Goal: Task Accomplishment & Management: Manage account settings

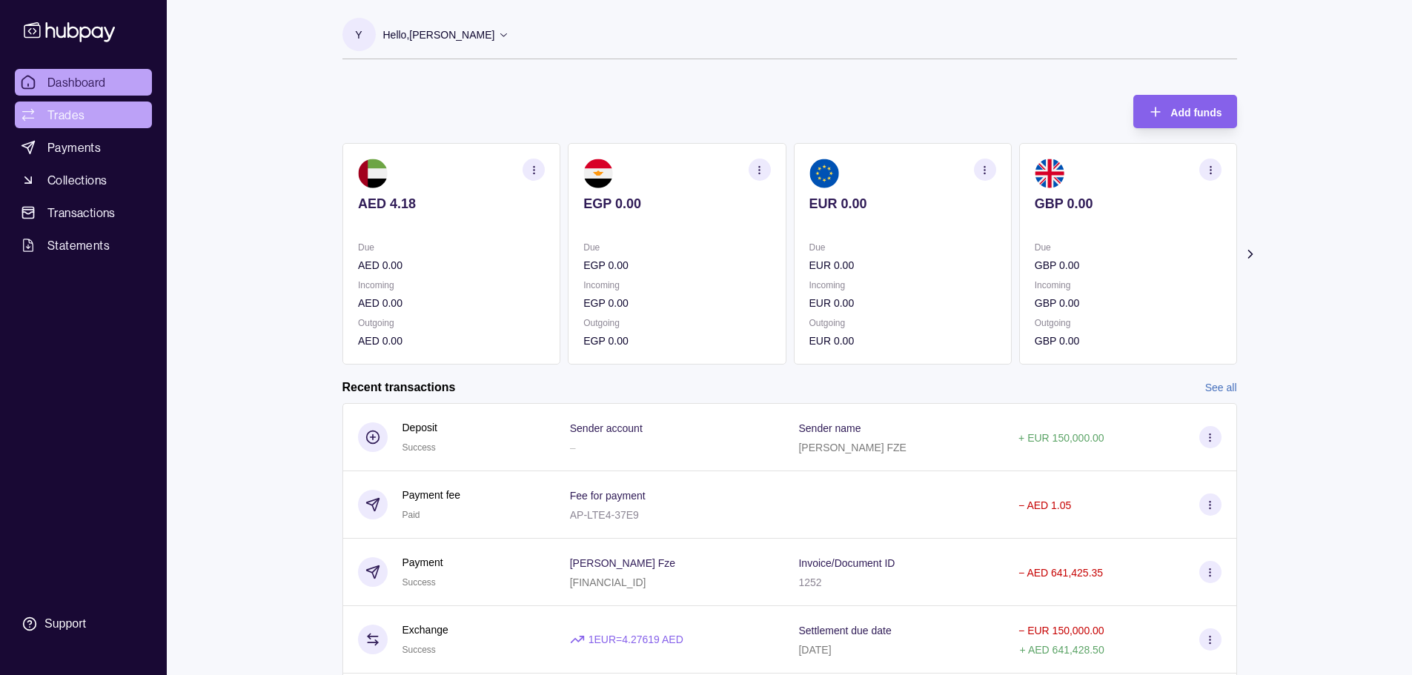
click at [76, 110] on span "Trades" at bounding box center [65, 115] width 37 height 18
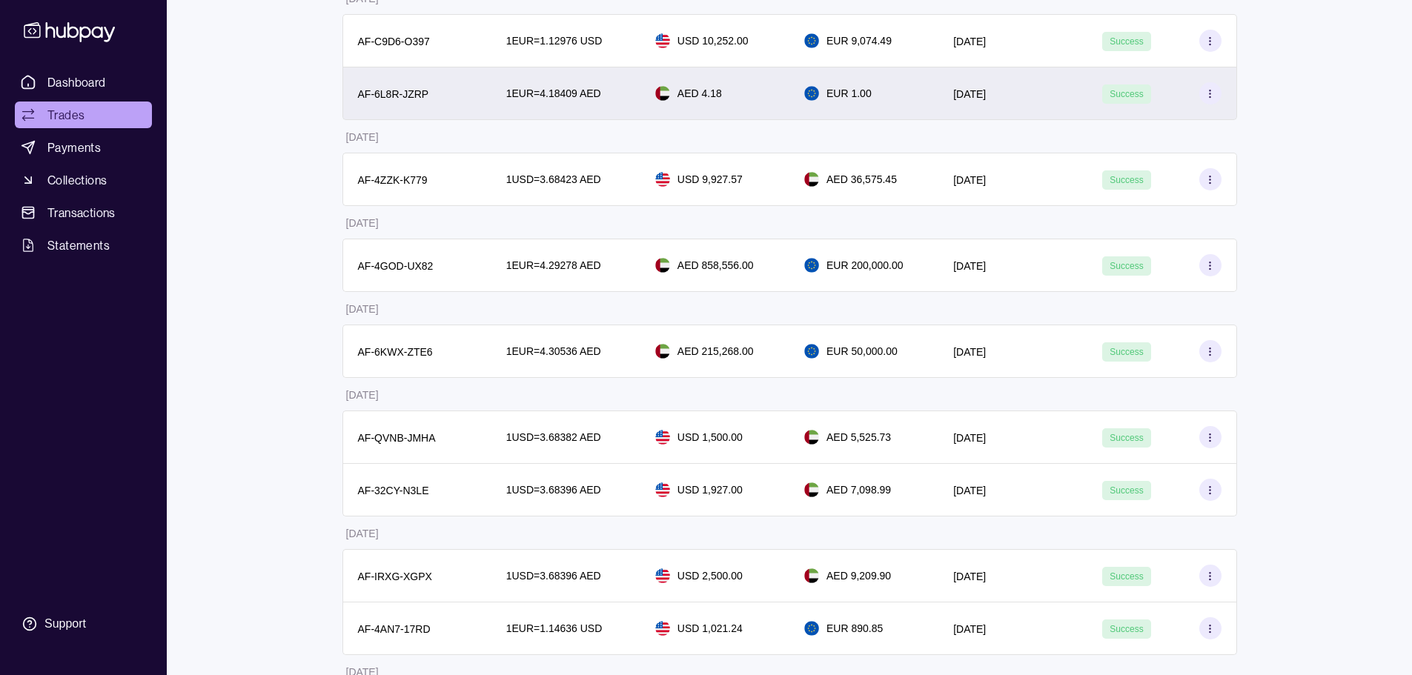
scroll to position [519, 0]
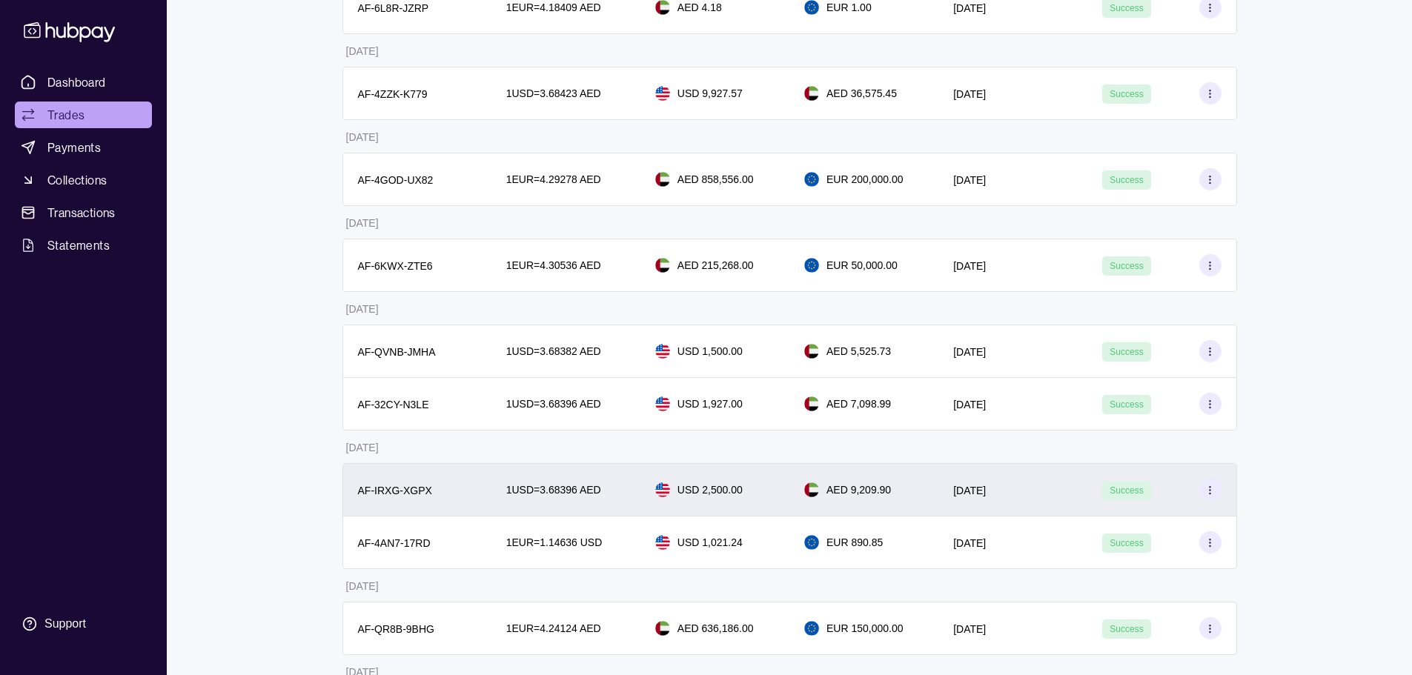
click at [537, 495] on p "1 USD = 3.68396 AED" at bounding box center [553, 490] width 95 height 16
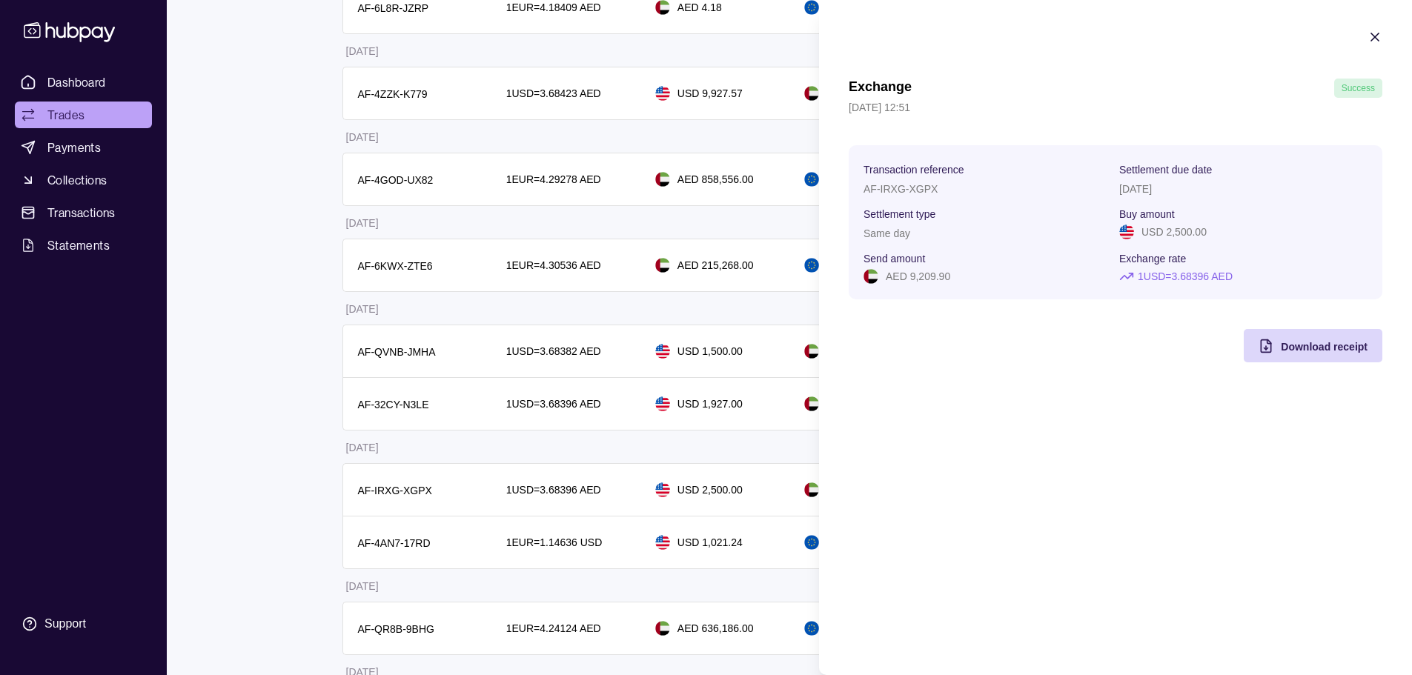
click at [289, 398] on html "Dashboard Trades Payments Collections Transactions Statements Support Y Hello, …" at bounding box center [706, 402] width 1412 height 1843
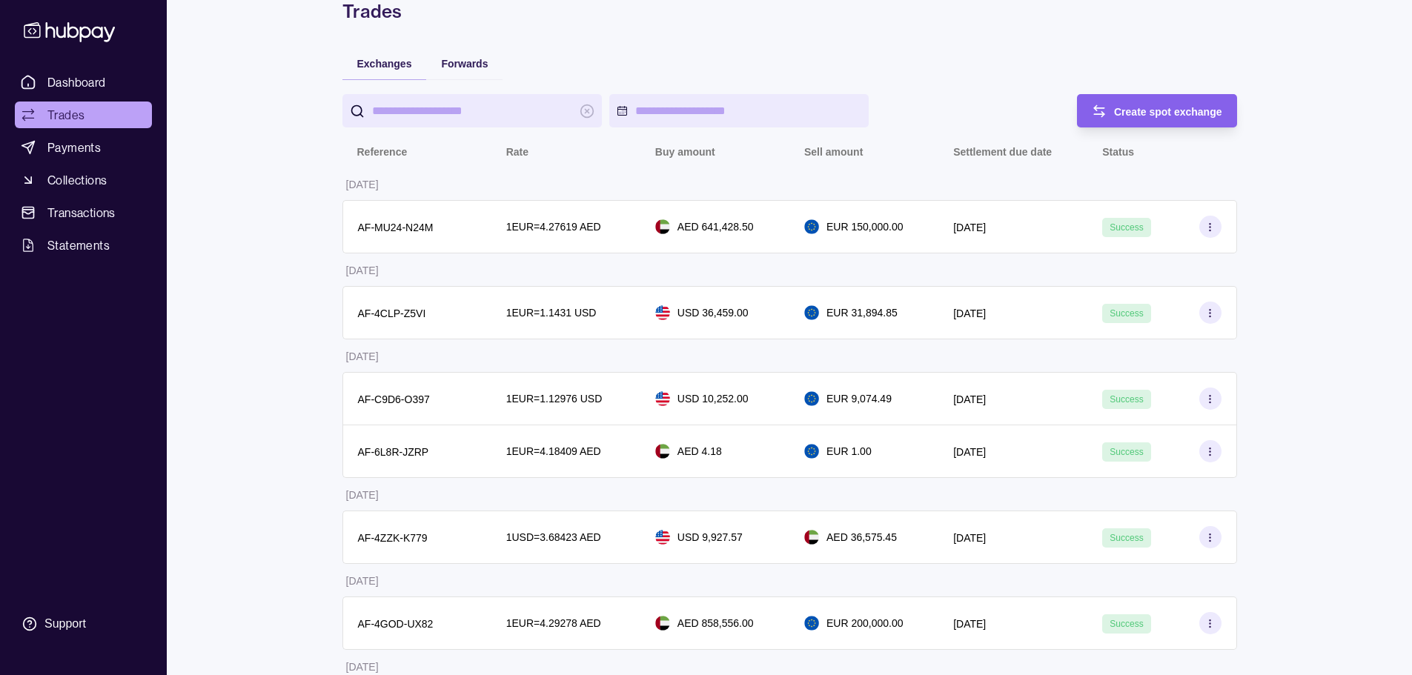
scroll to position [74, 0]
click at [100, 86] on span "Dashboard" at bounding box center [76, 82] width 59 height 18
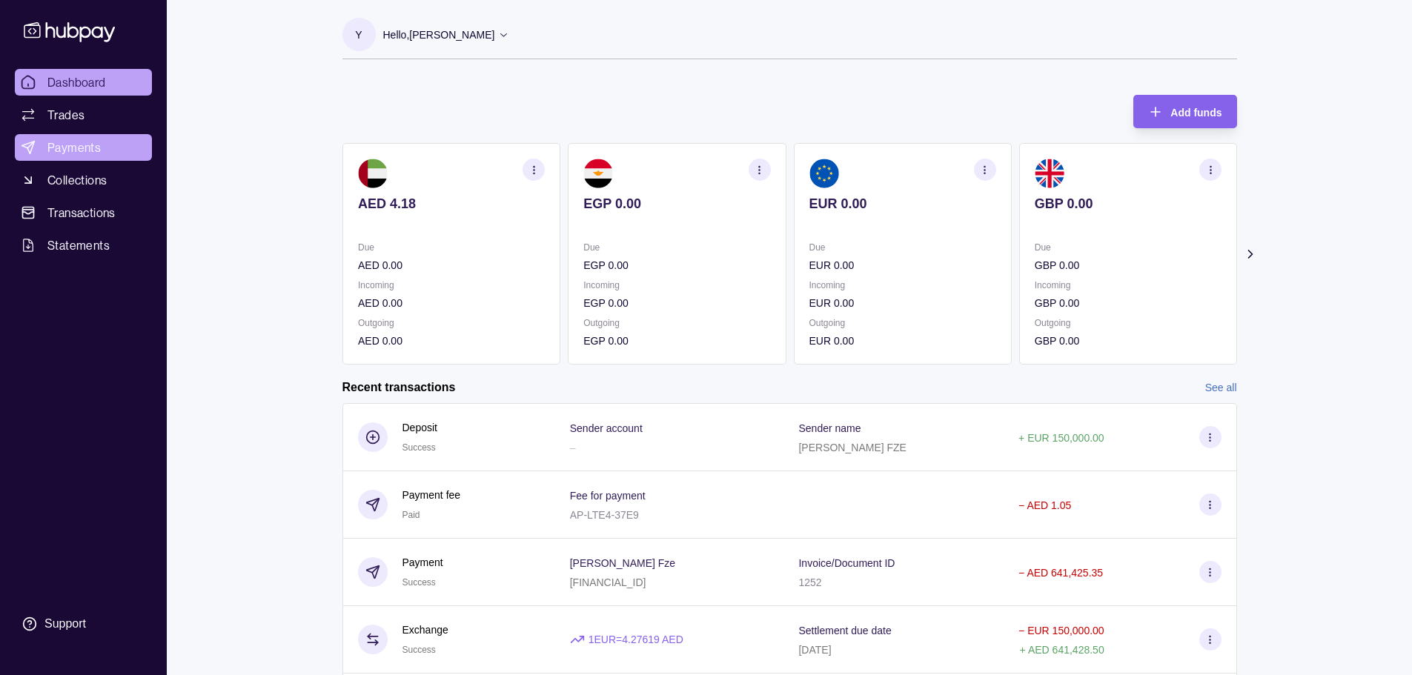
click at [67, 154] on span "Payments" at bounding box center [73, 148] width 53 height 18
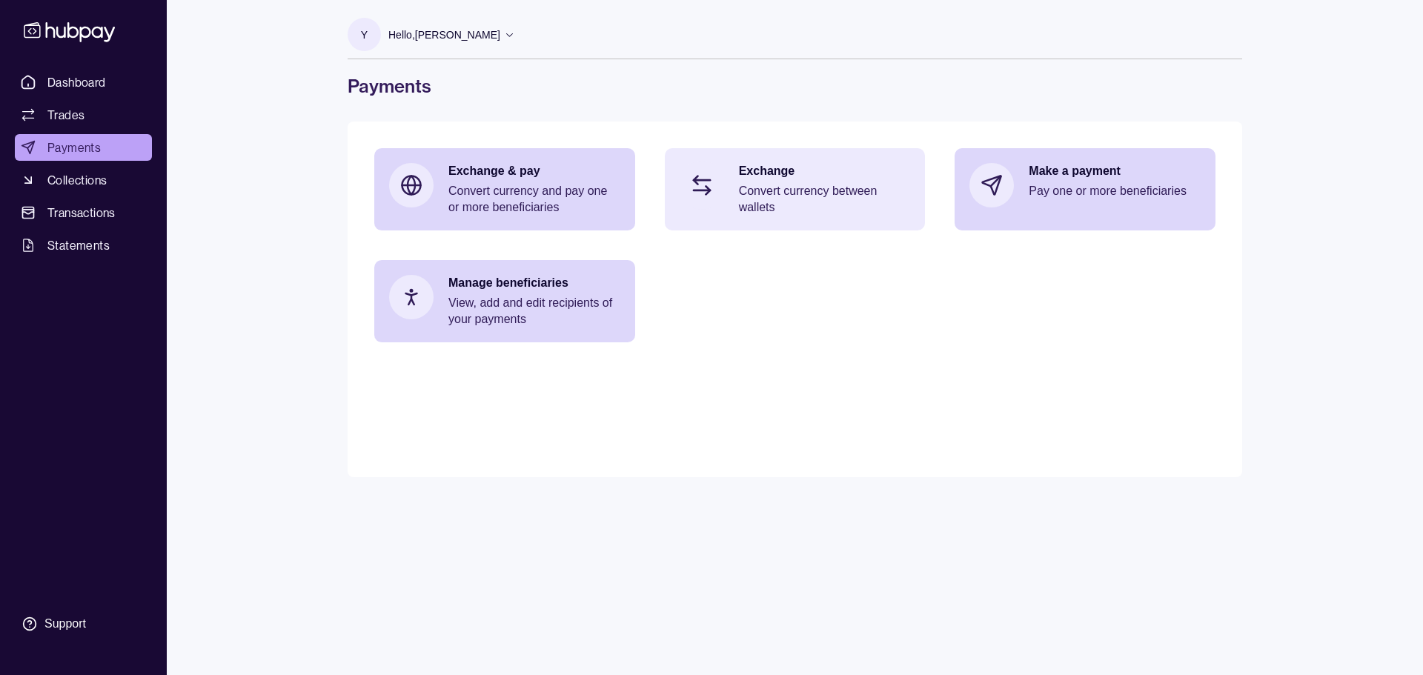
click at [765, 186] on p "Convert currency between wallets" at bounding box center [825, 199] width 172 height 33
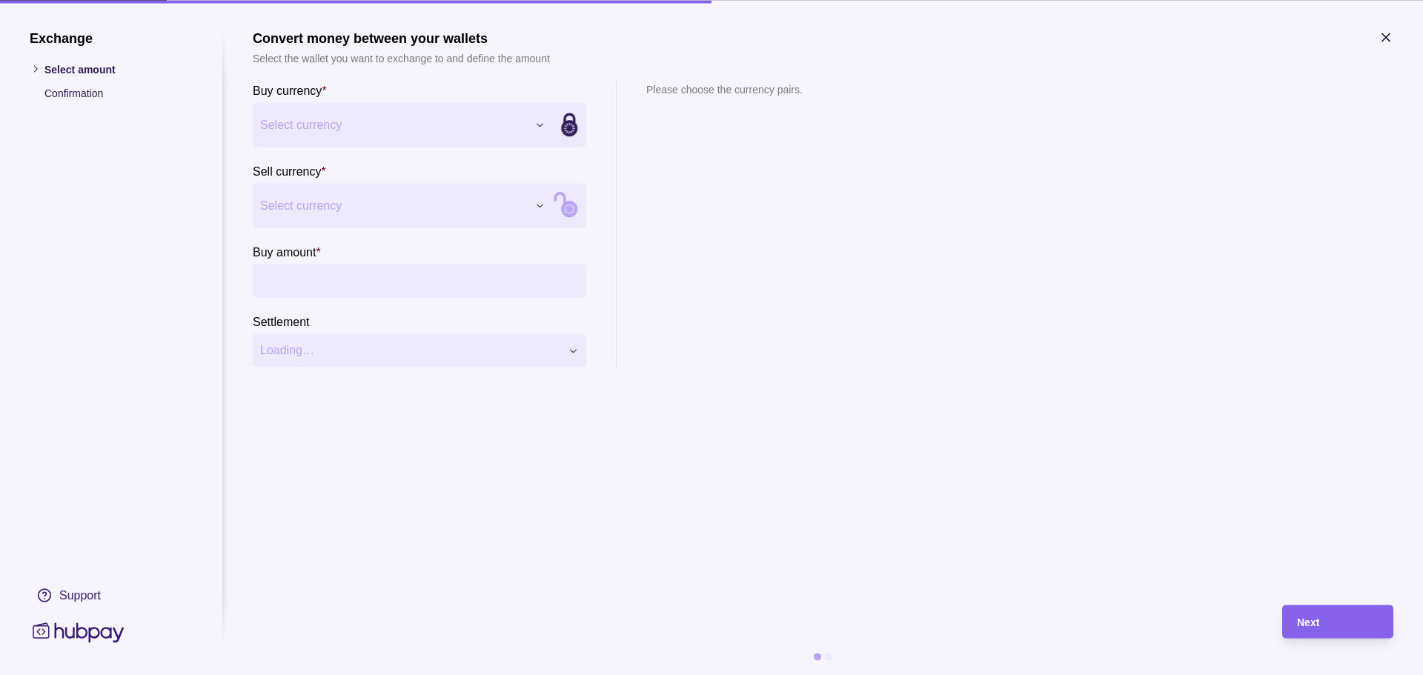
click at [548, 674] on div "Exchange Select amount Confirmation Support Convert money between your wallets …" at bounding box center [711, 675] width 1423 height 0
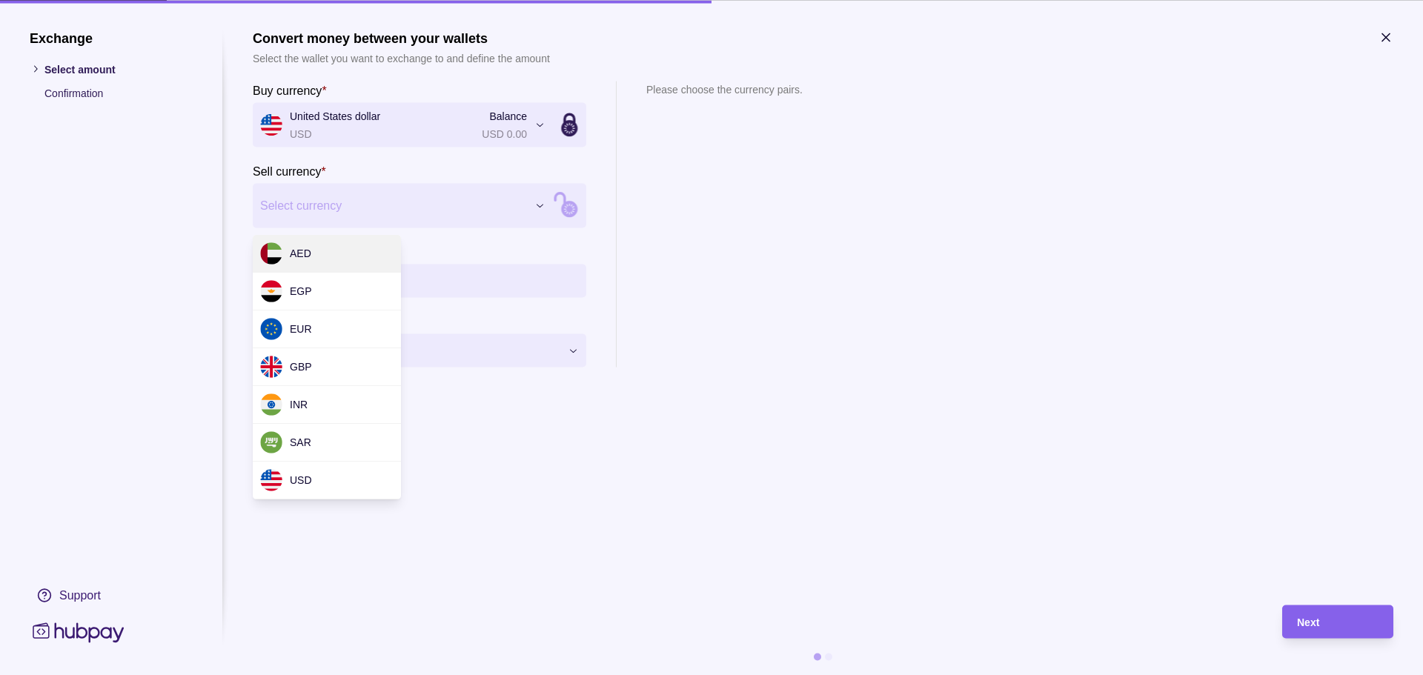
click at [417, 674] on div "Exchange Select amount Confirmation Support Convert money between your wallets …" at bounding box center [711, 675] width 1423 height 0
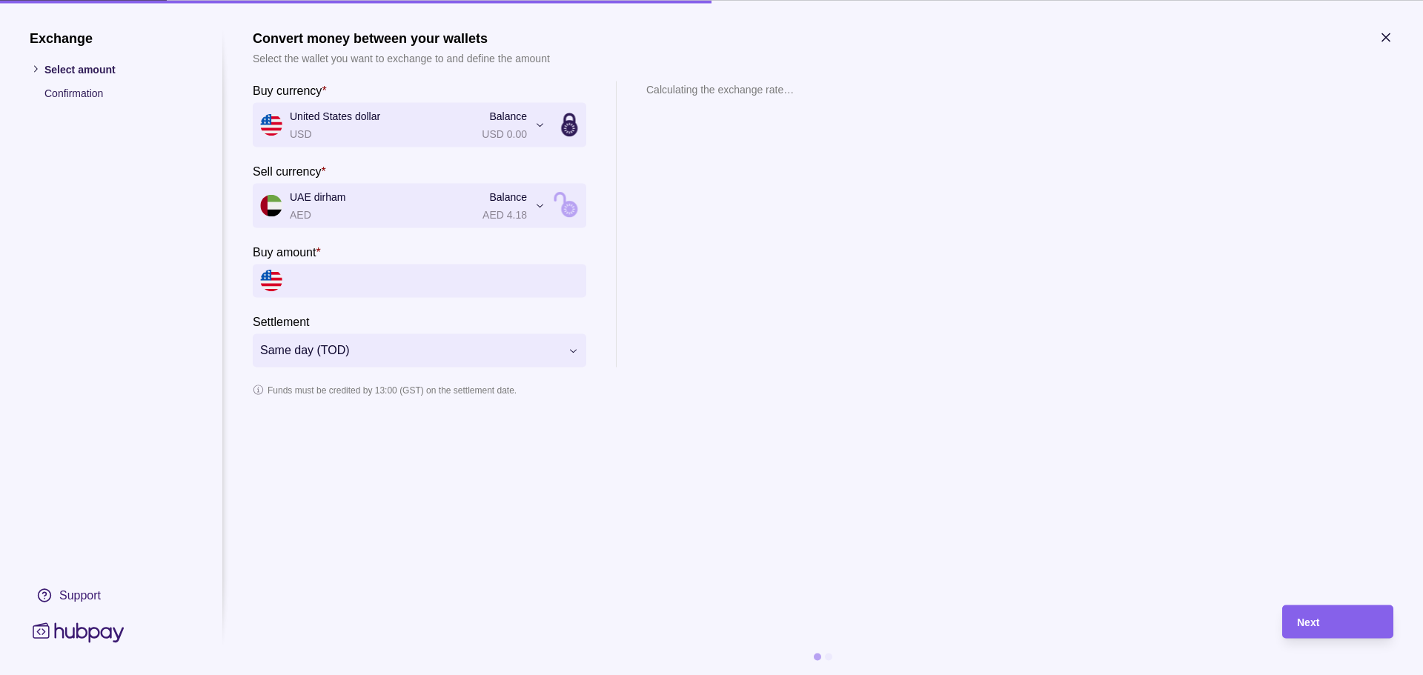
click at [353, 287] on input "Buy amount *" at bounding box center [434, 280] width 289 height 33
drag, startPoint x: 923, startPoint y: 171, endPoint x: 850, endPoint y: 176, distance: 72.8
click at [923, 171] on div "**********" at bounding box center [823, 224] width 1140 height 286
click at [332, 273] on input "Buy amount *" at bounding box center [434, 280] width 289 height 33
paste input "********"
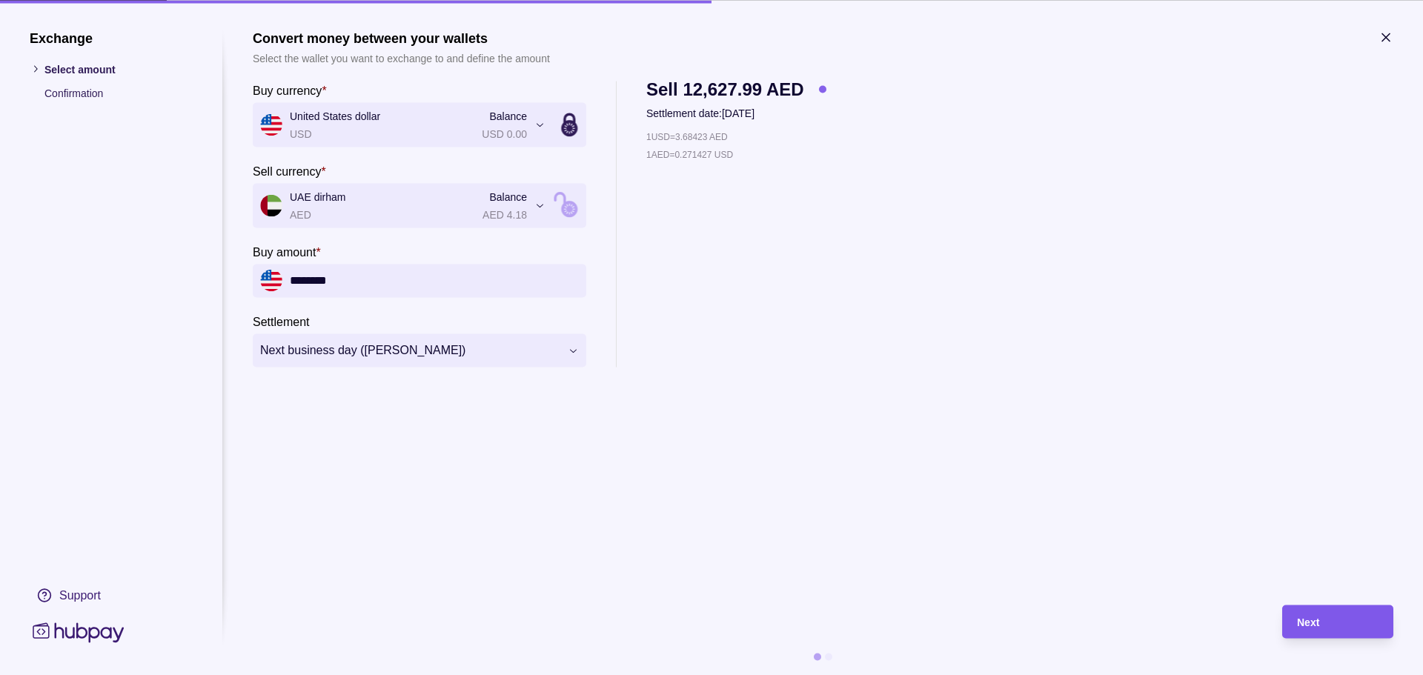
type input "********"
click at [1340, 634] on div "Next" at bounding box center [1327, 621] width 104 height 33
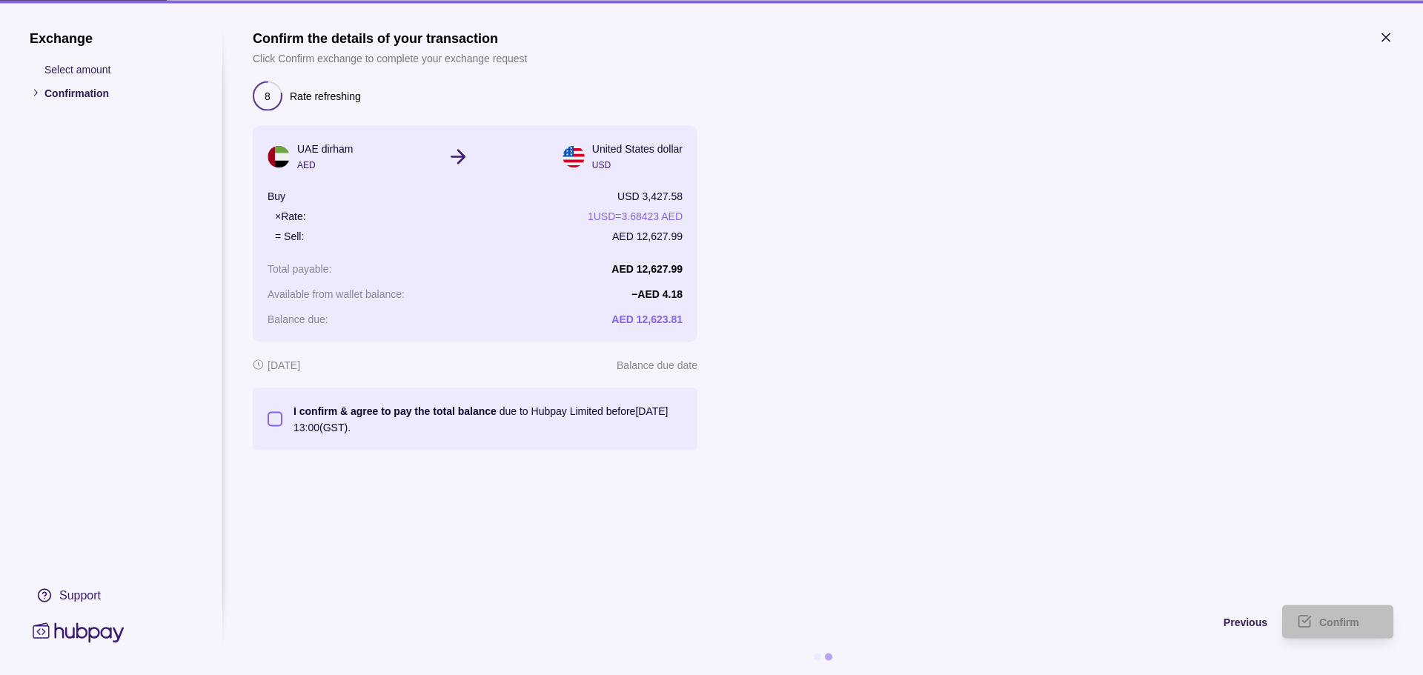
click at [281, 418] on button "I confirm & agree to pay the total balance due to Hubpay Limited before [DATE] …" at bounding box center [274, 418] width 15 height 15
click at [1353, 625] on span "Confirm" at bounding box center [1339, 623] width 40 height 12
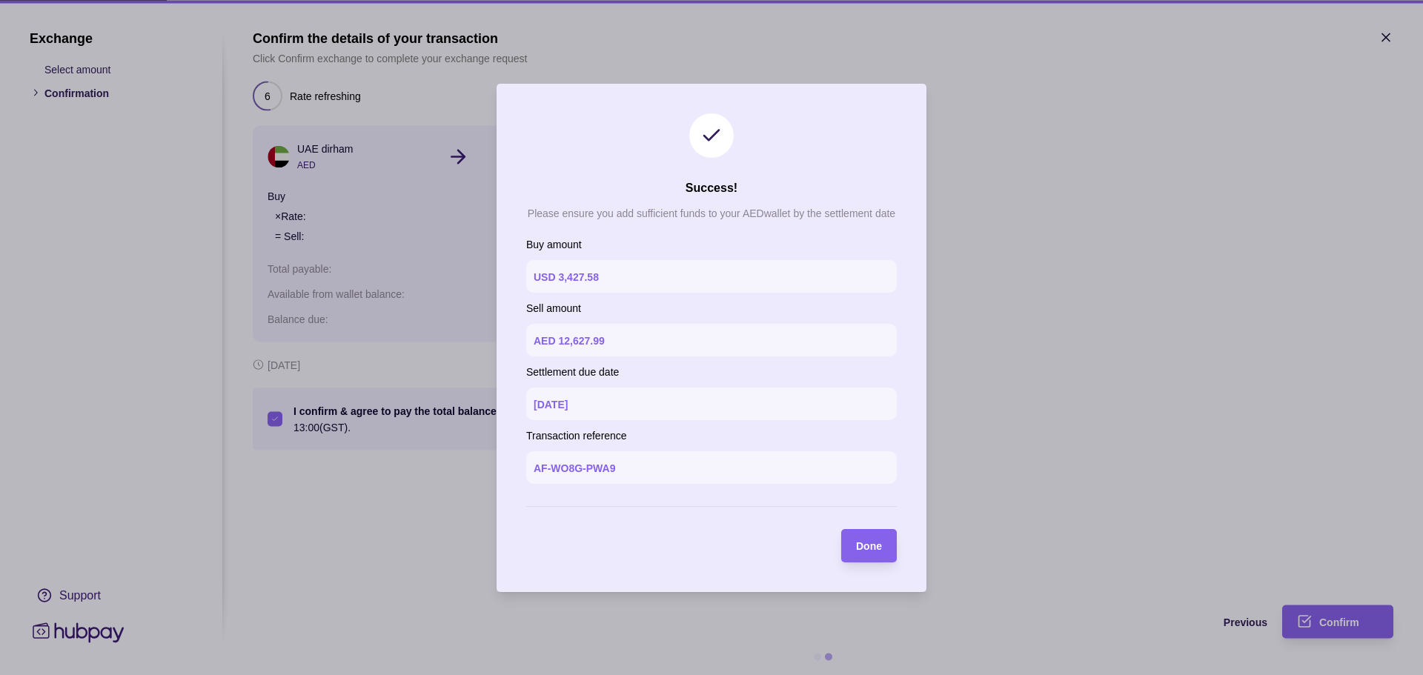
click at [824, 545] on section "Success! Please ensure you add sufficient funds to your AED wallet by the settl…" at bounding box center [711, 338] width 430 height 508
click at [861, 541] on span "Done" at bounding box center [869, 546] width 26 height 12
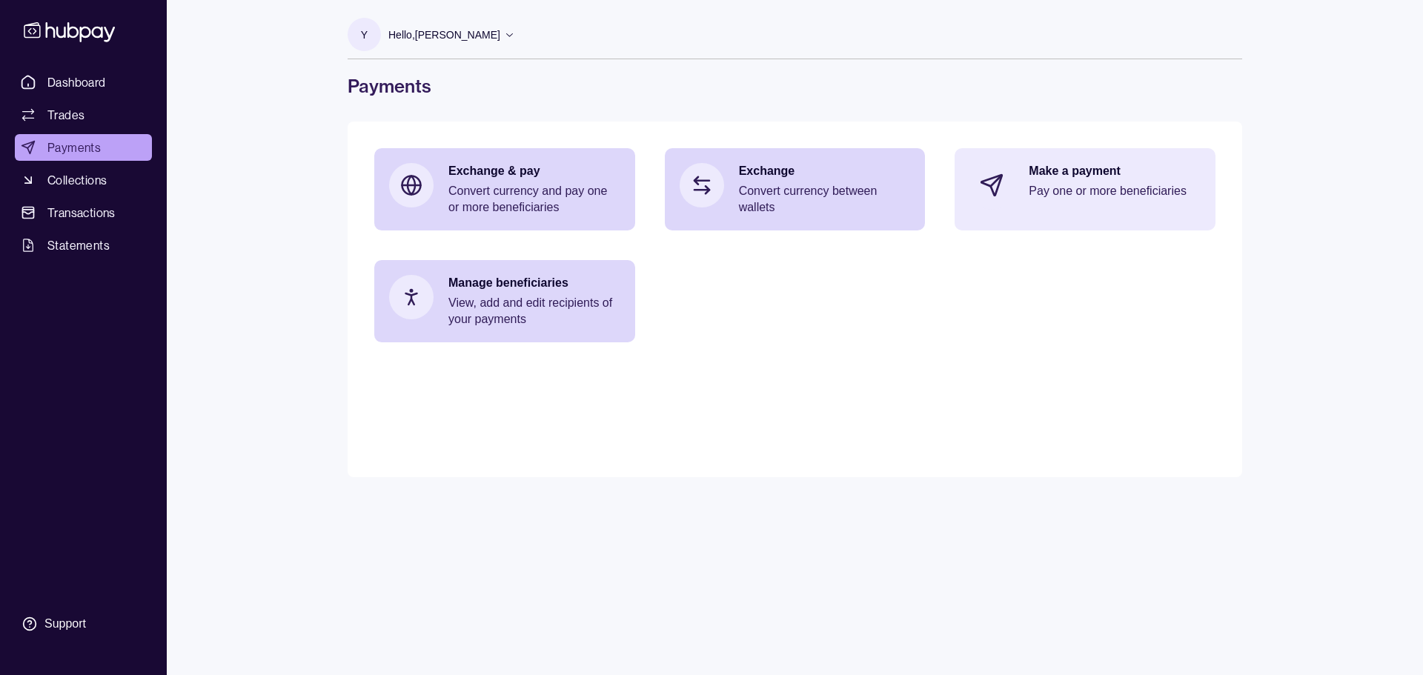
click at [1020, 183] on div "Make a payment Pay one or more beneficiaries" at bounding box center [1084, 185] width 261 height 74
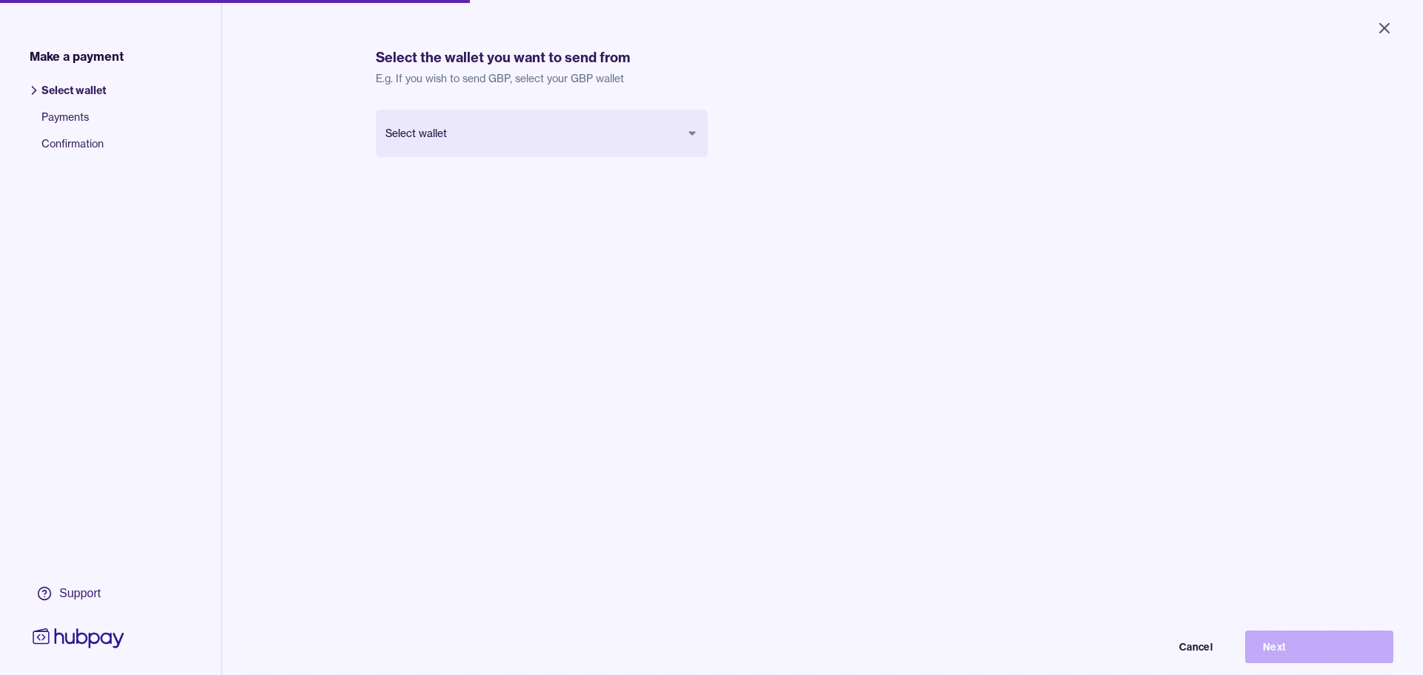
click at [514, 132] on body "Close Make a payment Select wallet Payments Confirmation Support Select the wal…" at bounding box center [711, 337] width 1423 height 675
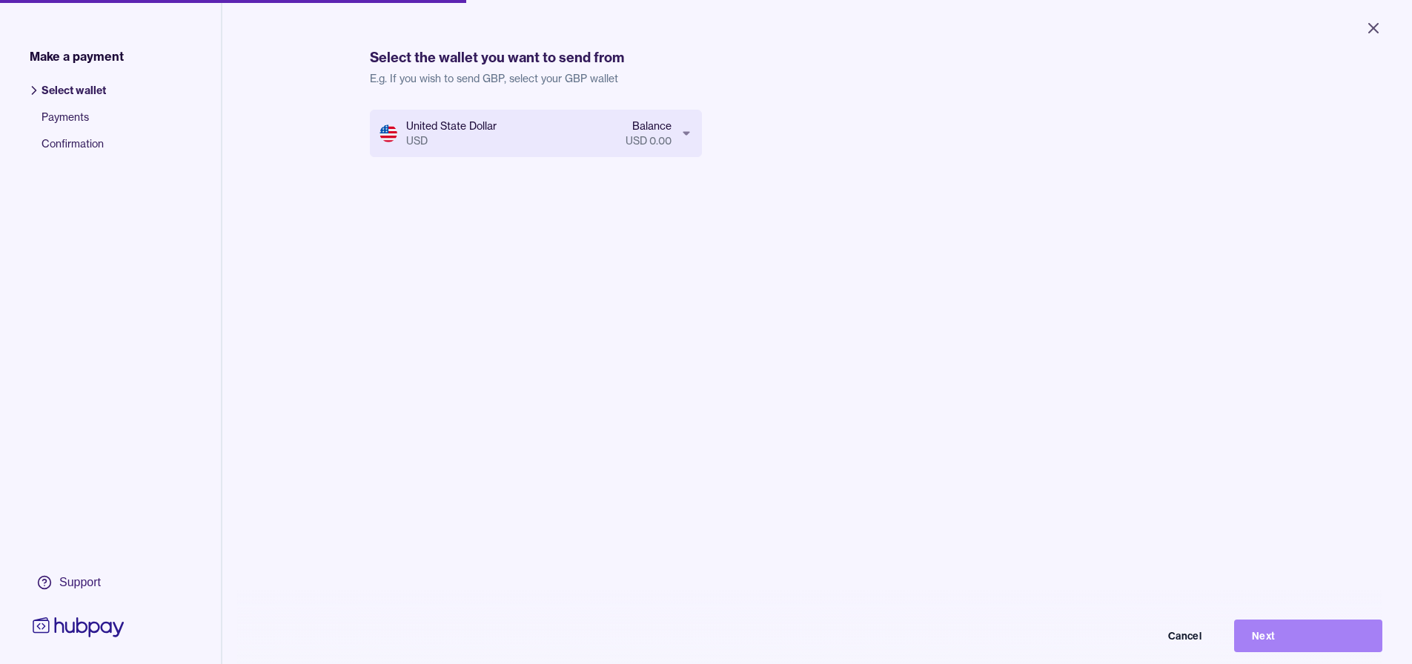
click at [1382, 652] on button "Next" at bounding box center [1308, 635] width 148 height 33
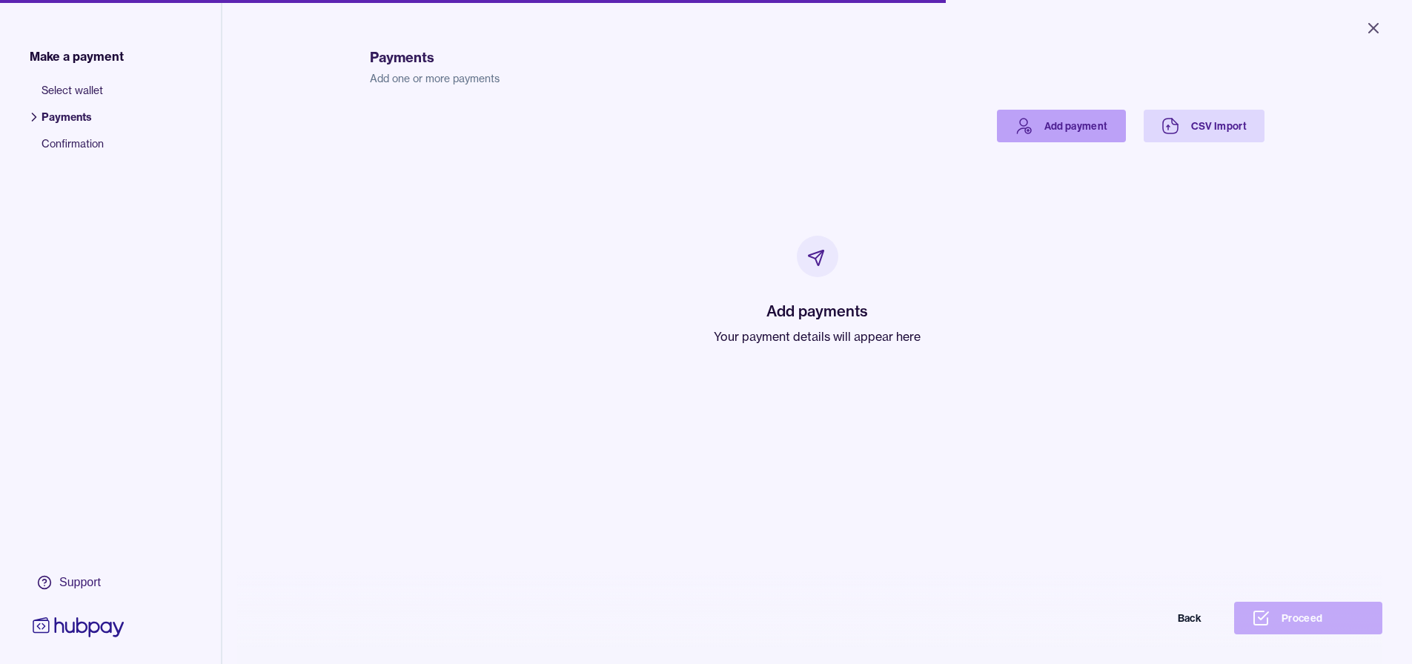
click at [1085, 122] on link "Add payment" at bounding box center [1061, 126] width 129 height 33
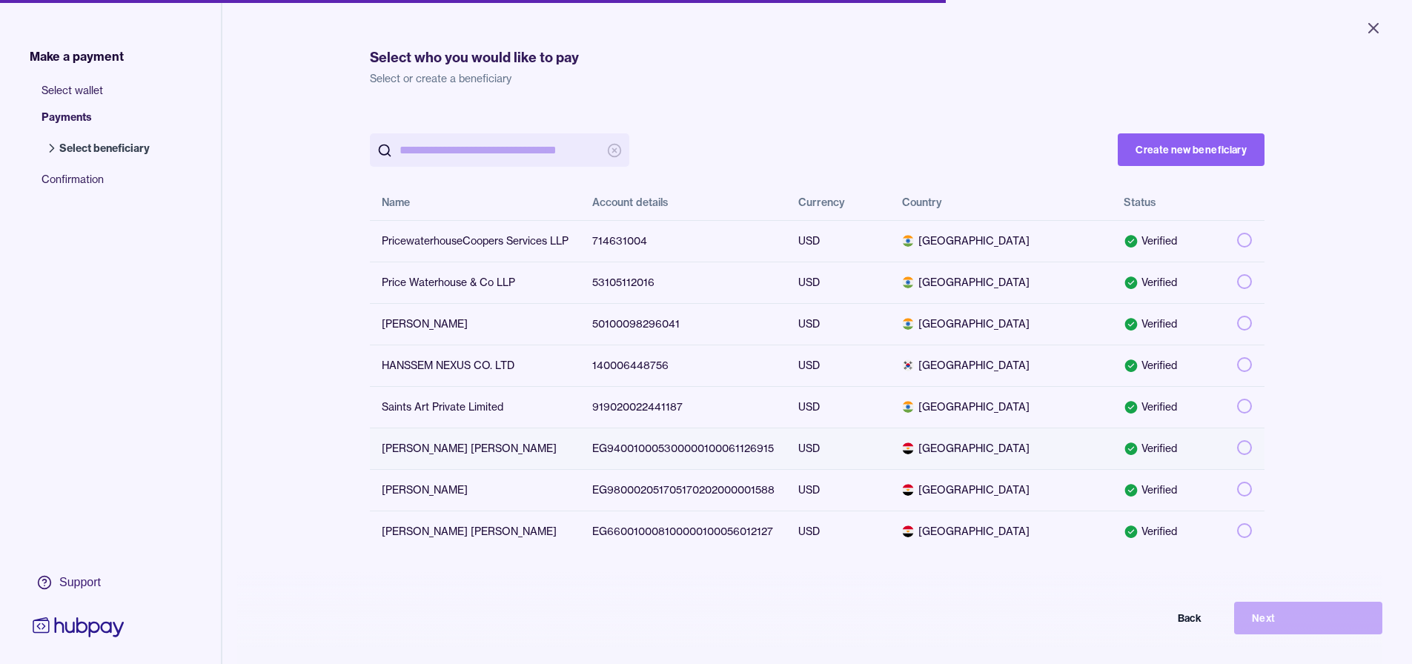
click at [1237, 449] on button "button" at bounding box center [1244, 447] width 15 height 15
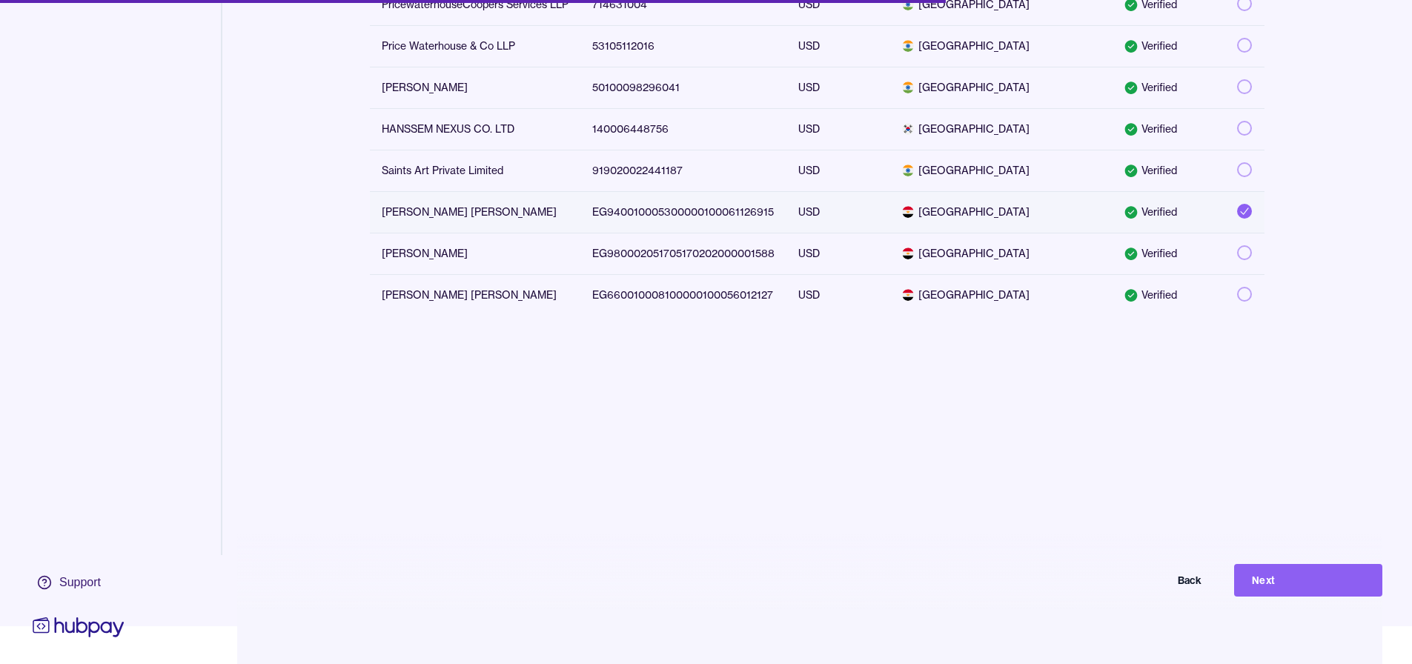
scroll to position [70, 0]
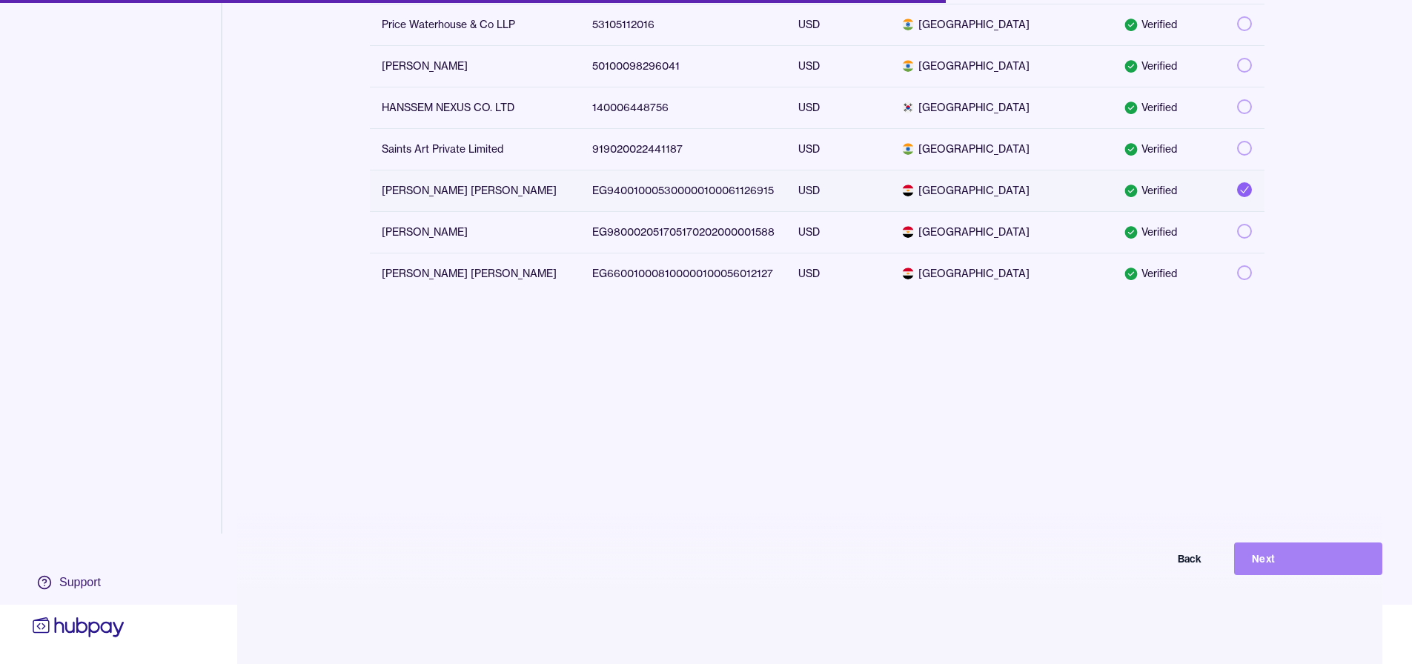
click at [1302, 554] on button "Next" at bounding box center [1308, 558] width 148 height 33
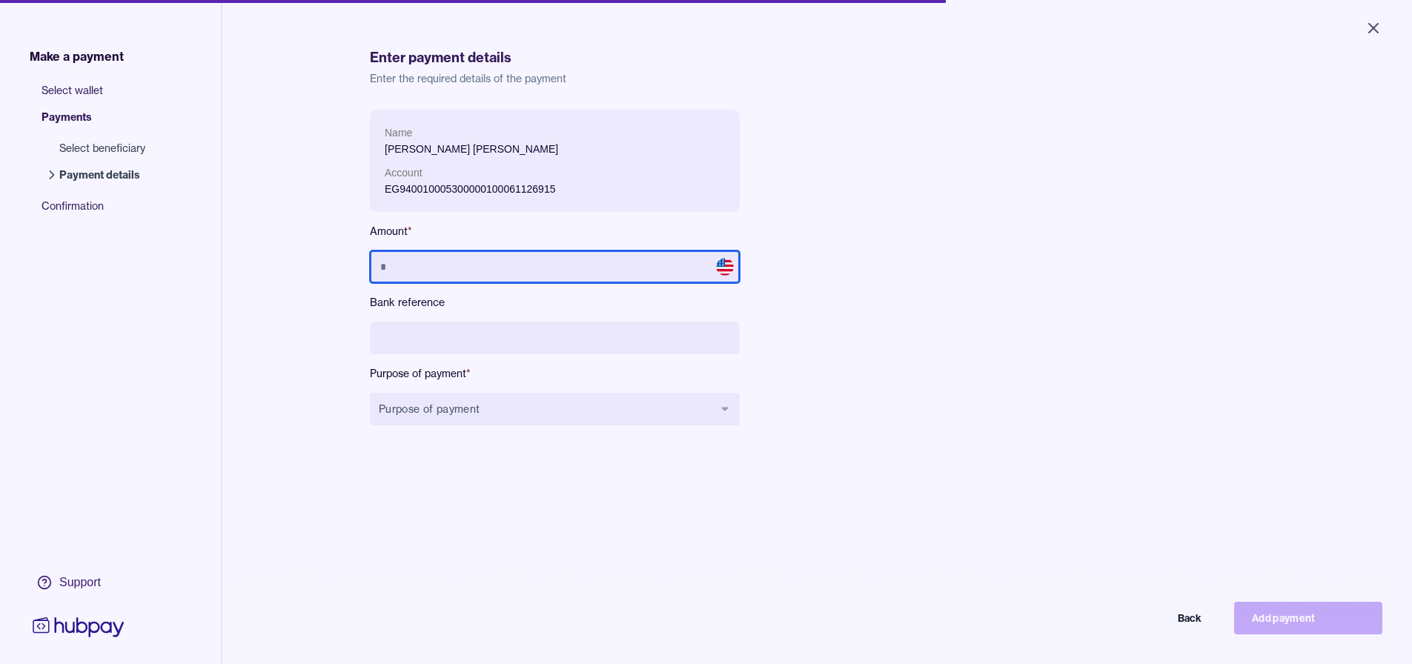
click at [554, 255] on input "text" at bounding box center [555, 266] width 370 height 33
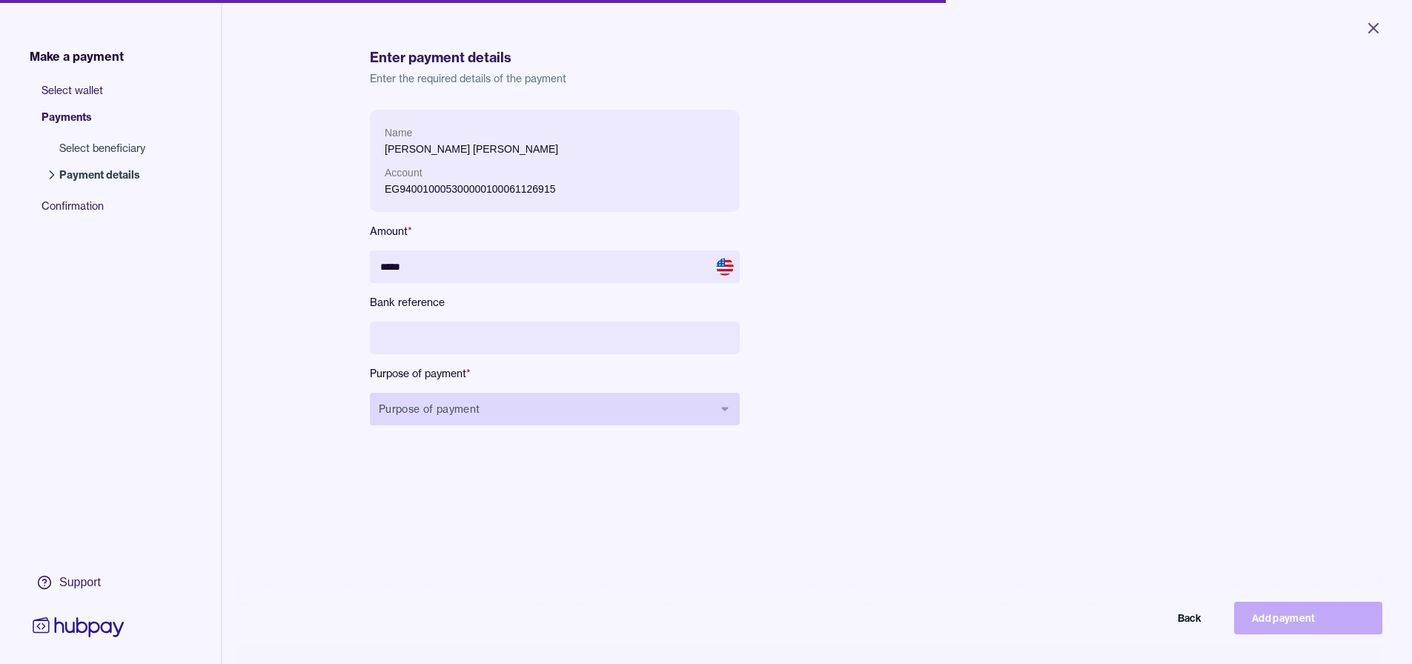
click at [539, 419] on button "Purpose of payment" at bounding box center [555, 409] width 370 height 33
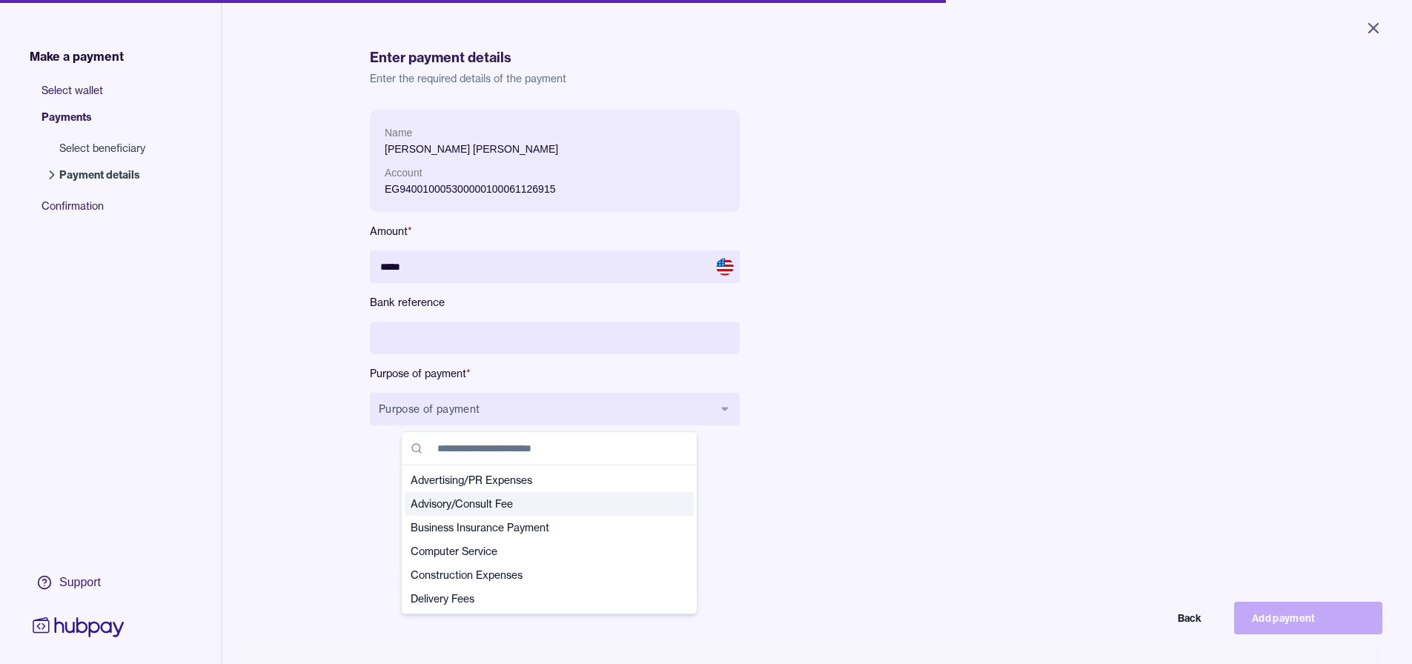
click at [634, 502] on span "Advisory/Consult Fee" at bounding box center [540, 503] width 259 height 15
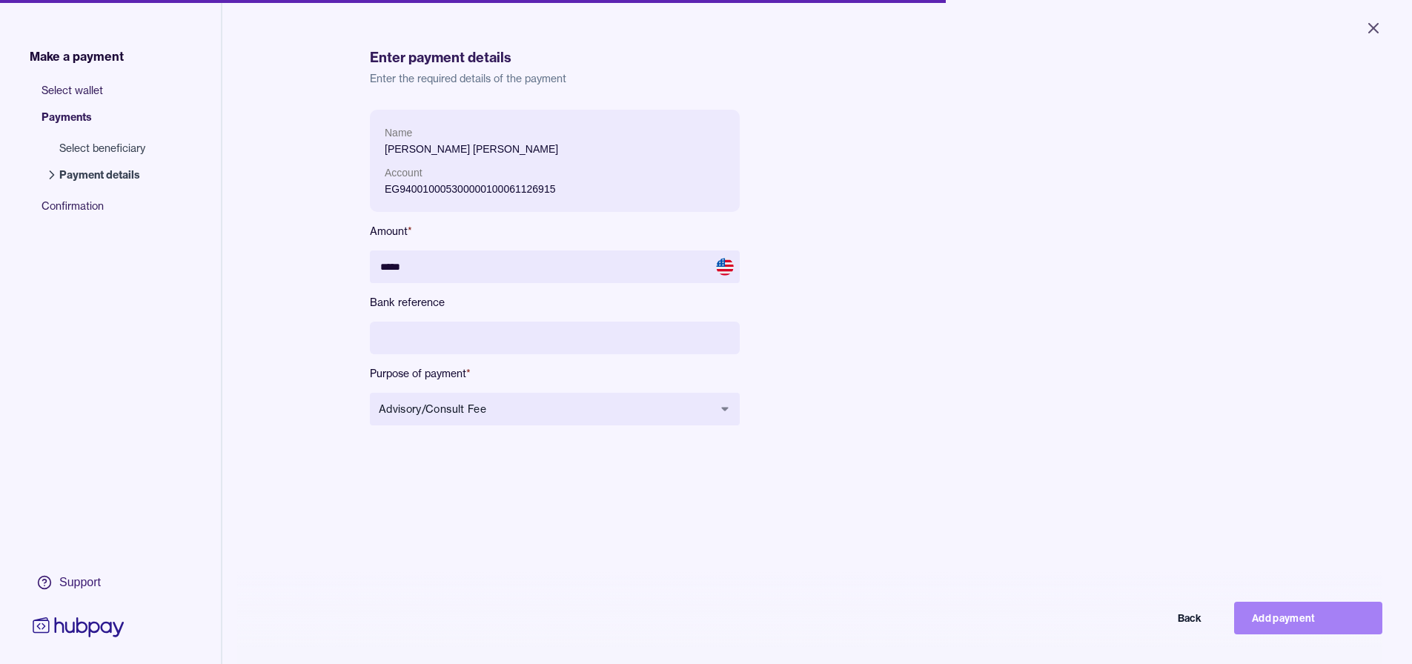
click at [1342, 619] on button "Add payment" at bounding box center [1308, 618] width 148 height 33
type input "****"
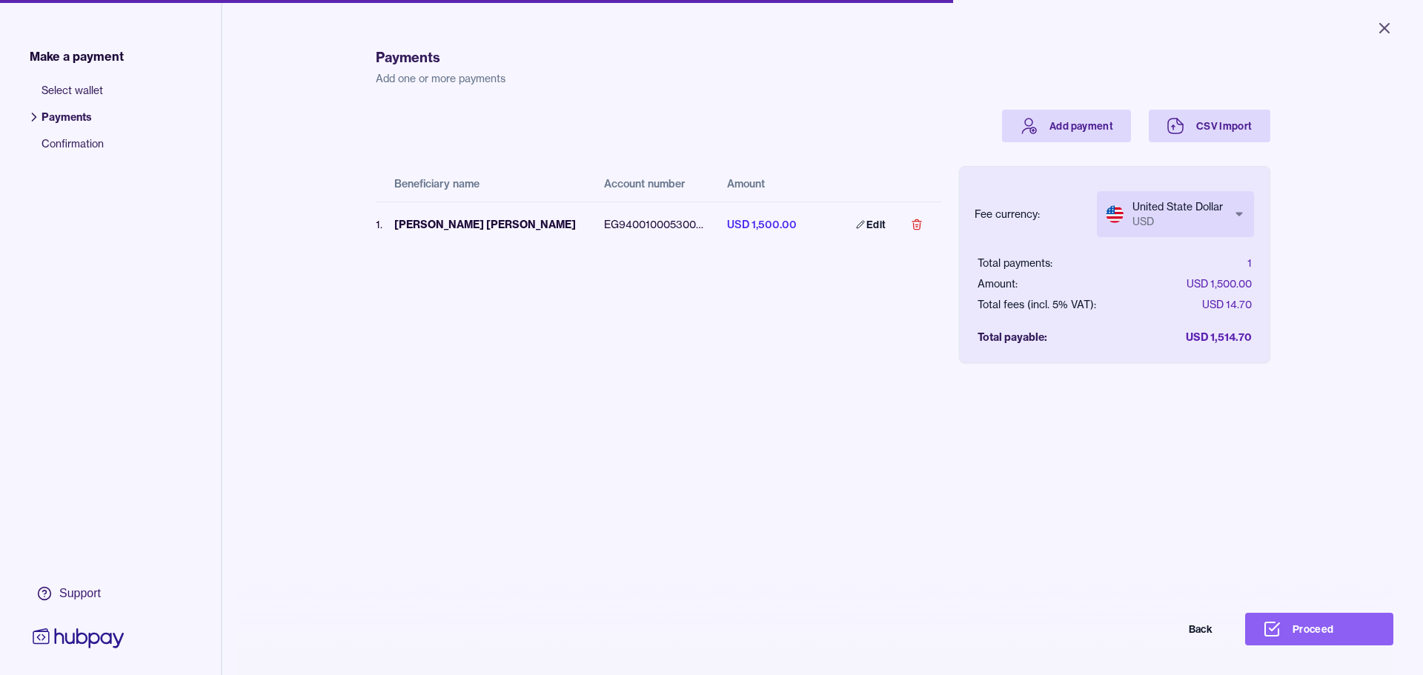
click at [1201, 230] on html "Close Make a payment Select wallet Payments Confirmation Support Payments Add o…" at bounding box center [711, 337] width 1423 height 675
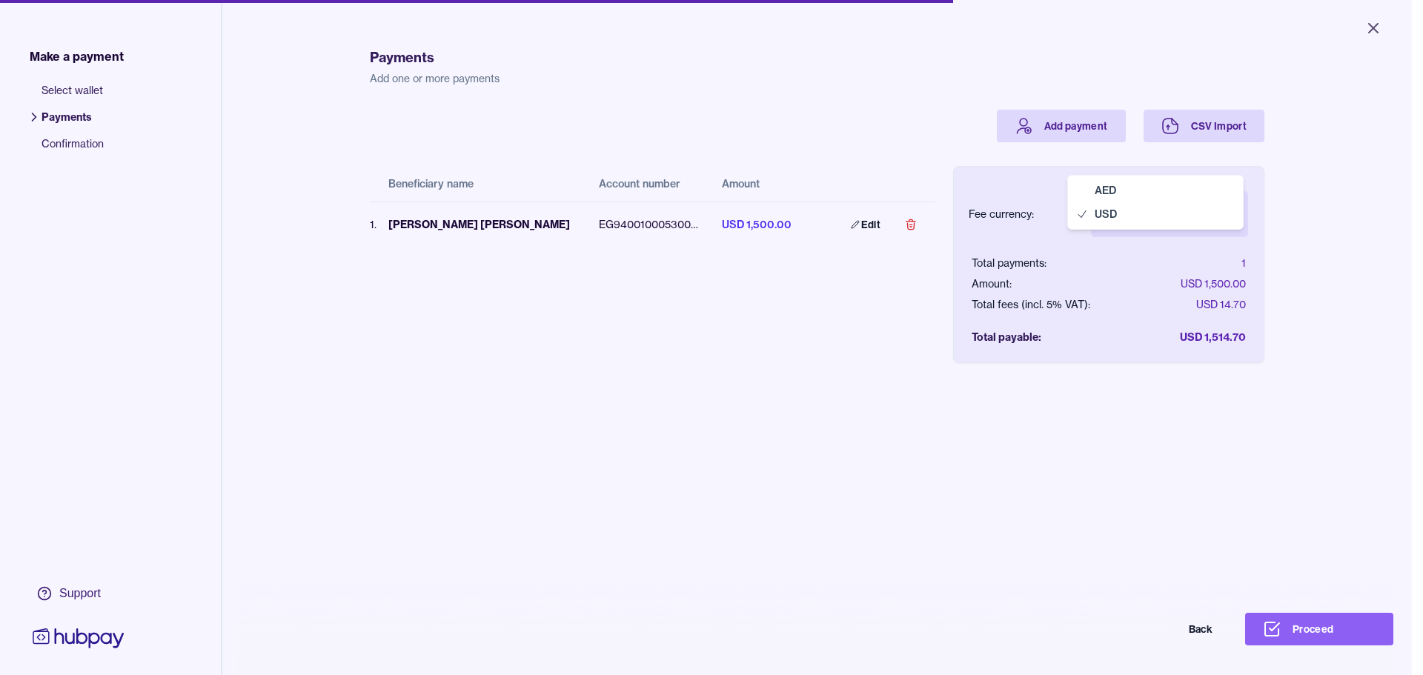
select select "***"
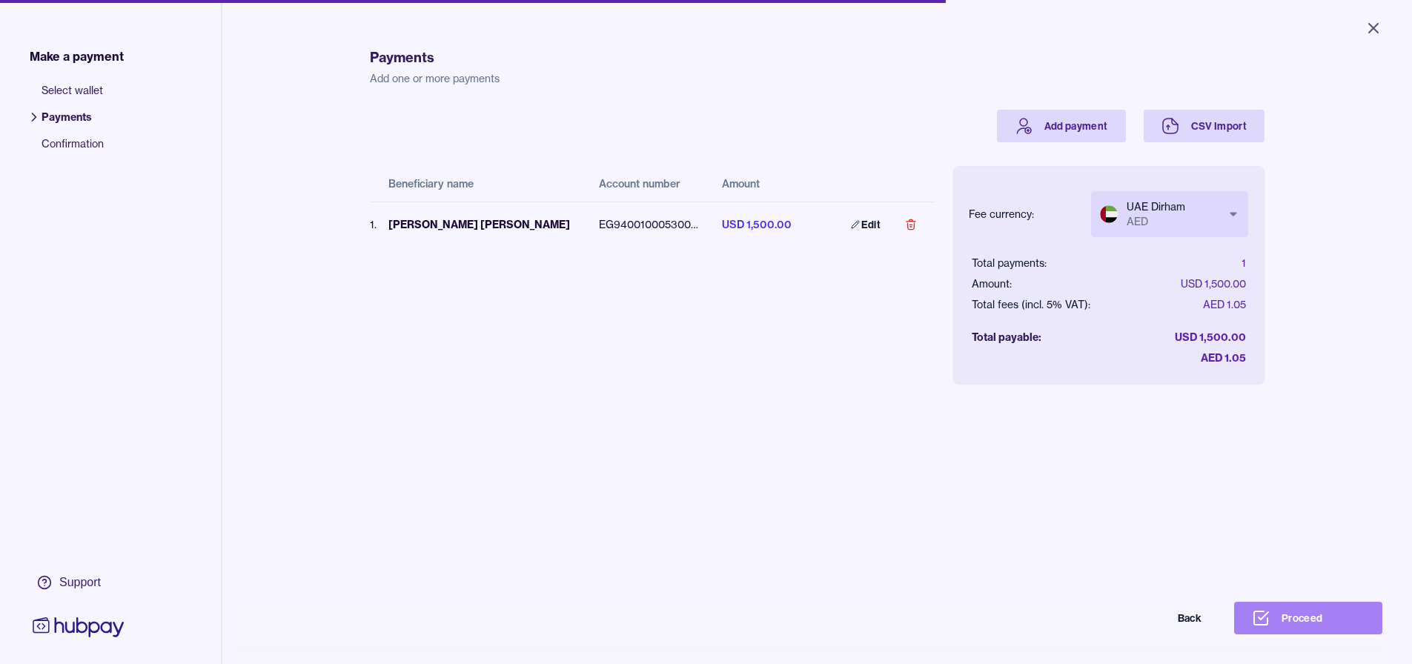
click at [1320, 631] on button "Proceed" at bounding box center [1308, 618] width 148 height 33
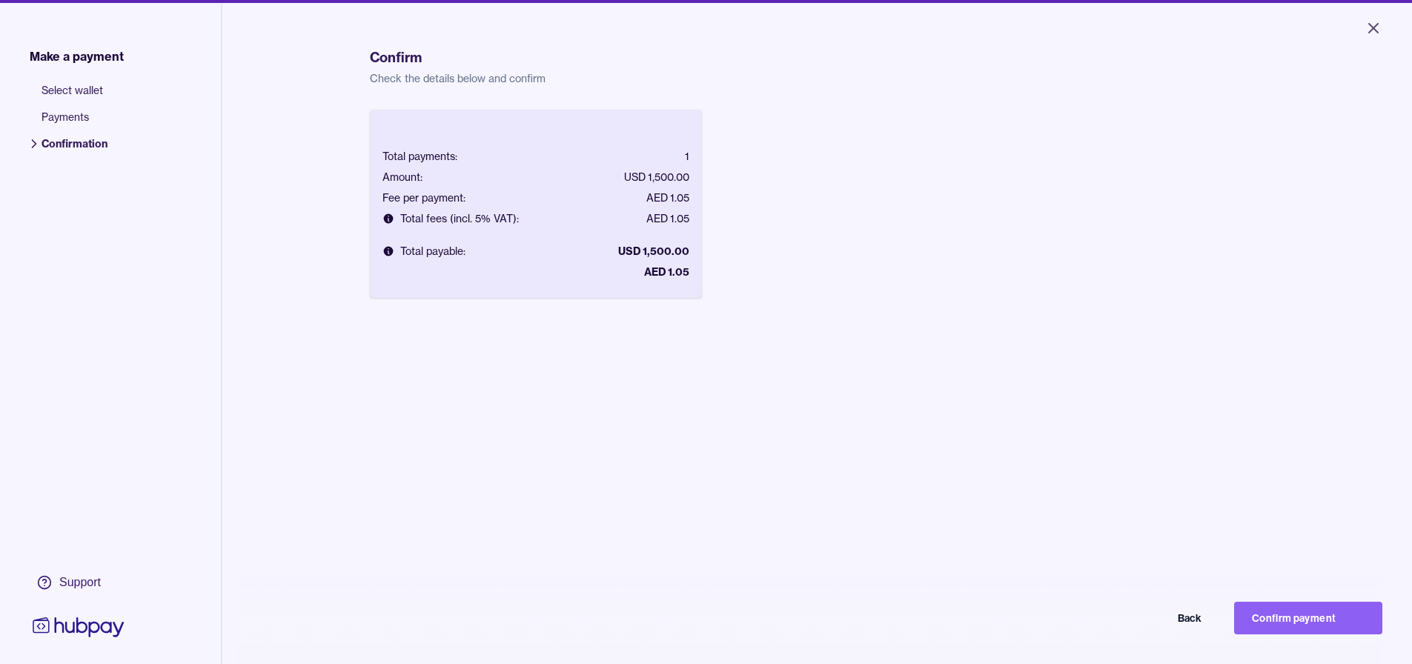
click at [1320, 631] on button "Confirm payment" at bounding box center [1308, 618] width 148 height 33
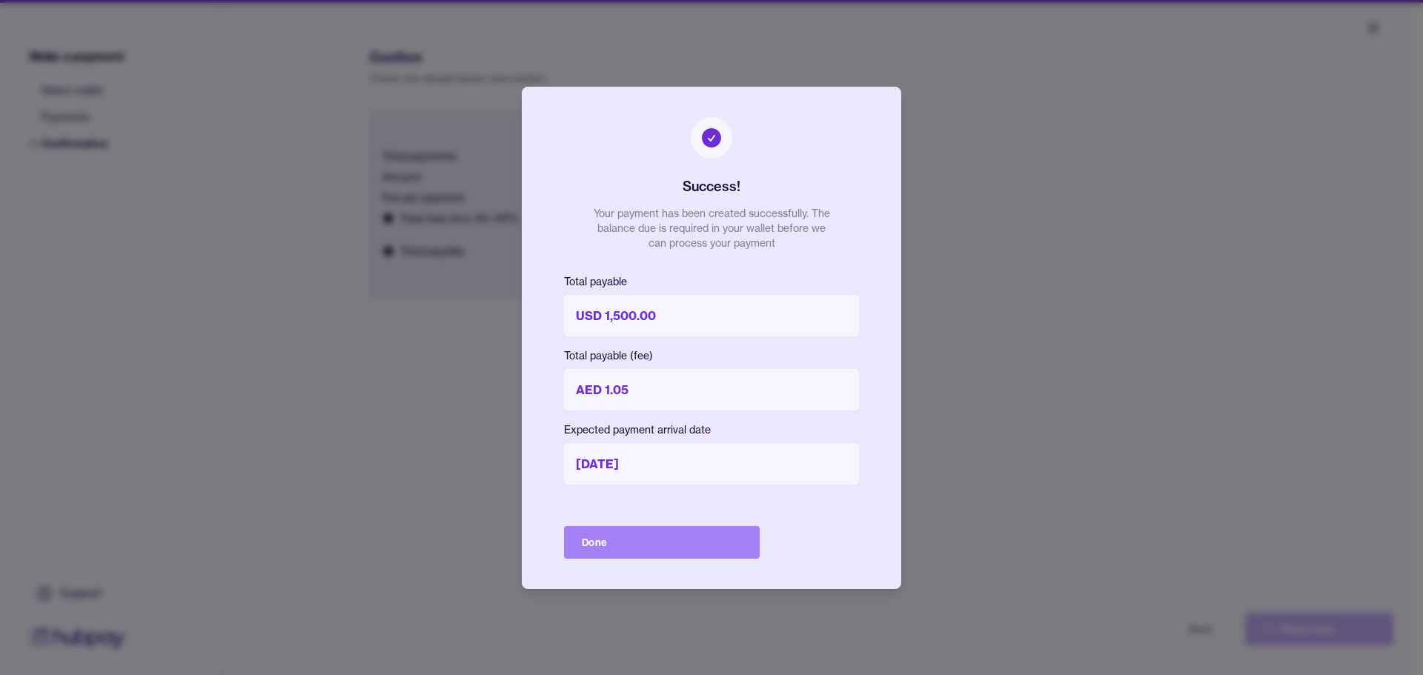
click at [711, 549] on button "Done" at bounding box center [662, 542] width 196 height 33
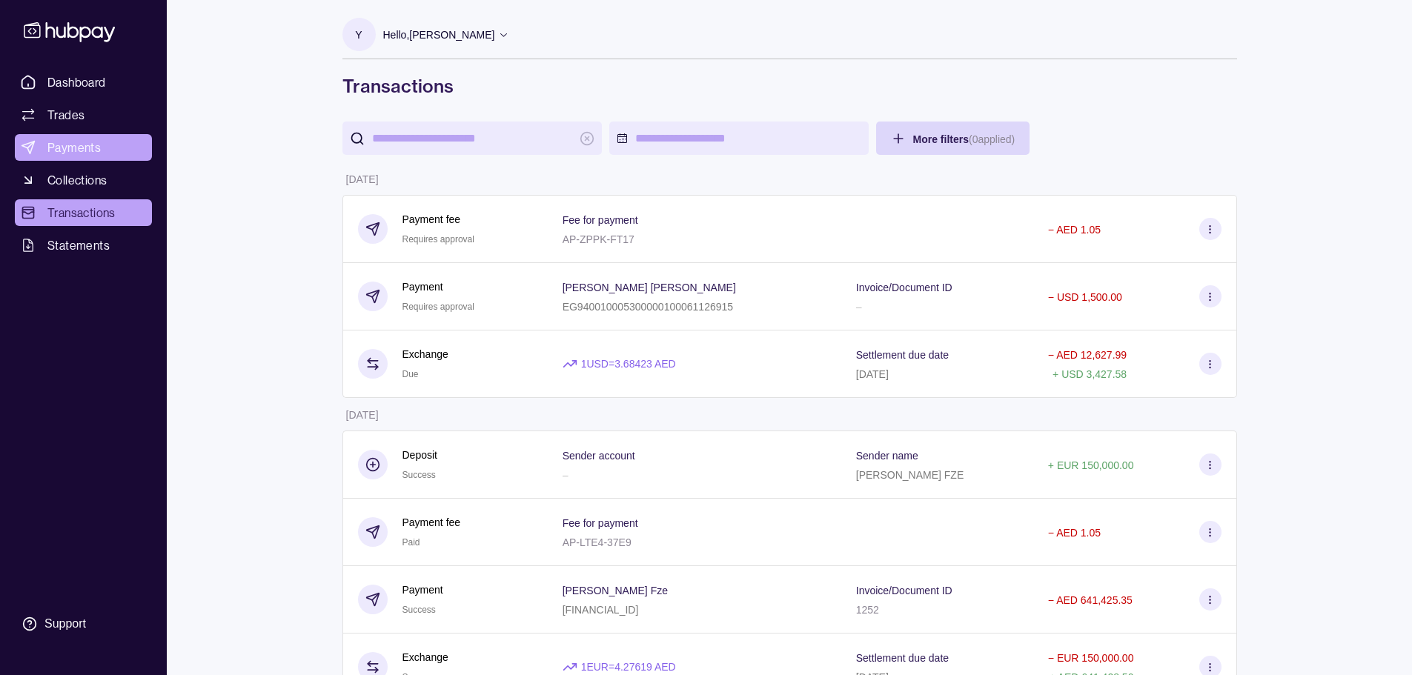
click at [104, 148] on link "Payments" at bounding box center [83, 147] width 137 height 27
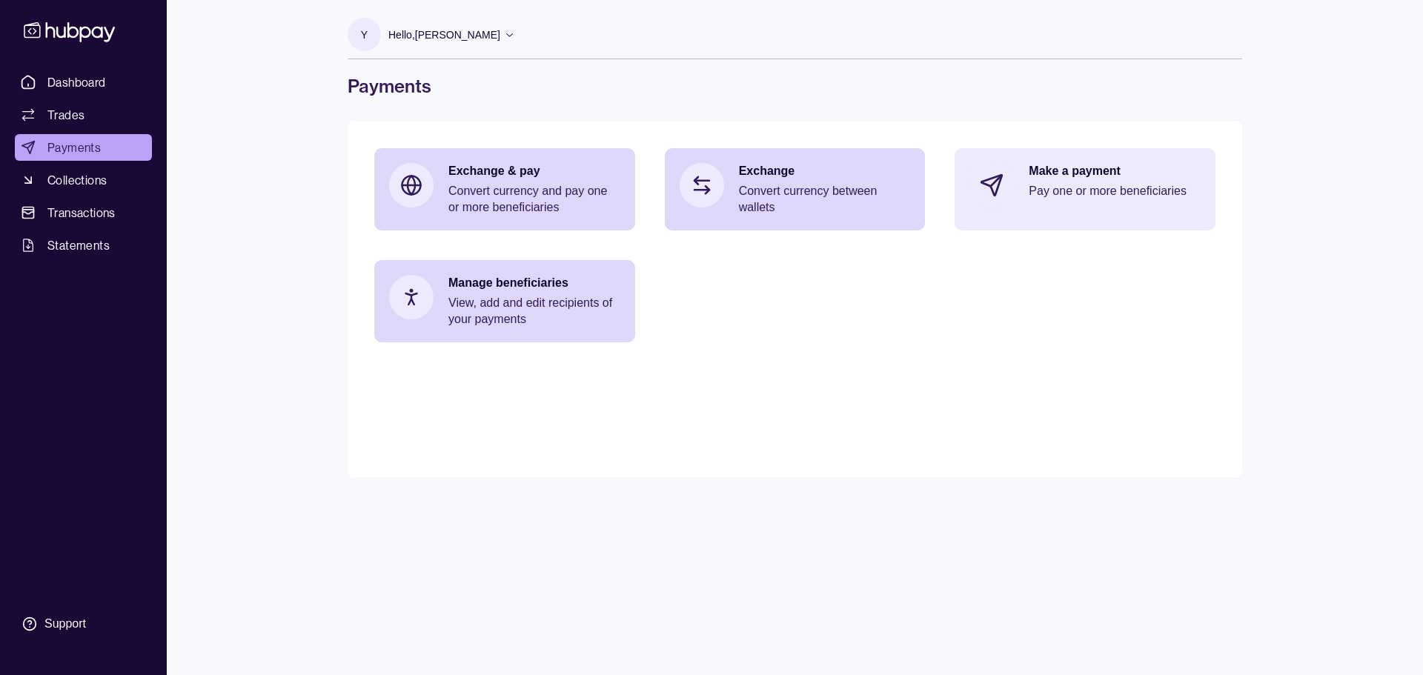
click at [1104, 181] on div "Make a payment Pay one or more beneficiaries" at bounding box center [1115, 185] width 172 height 44
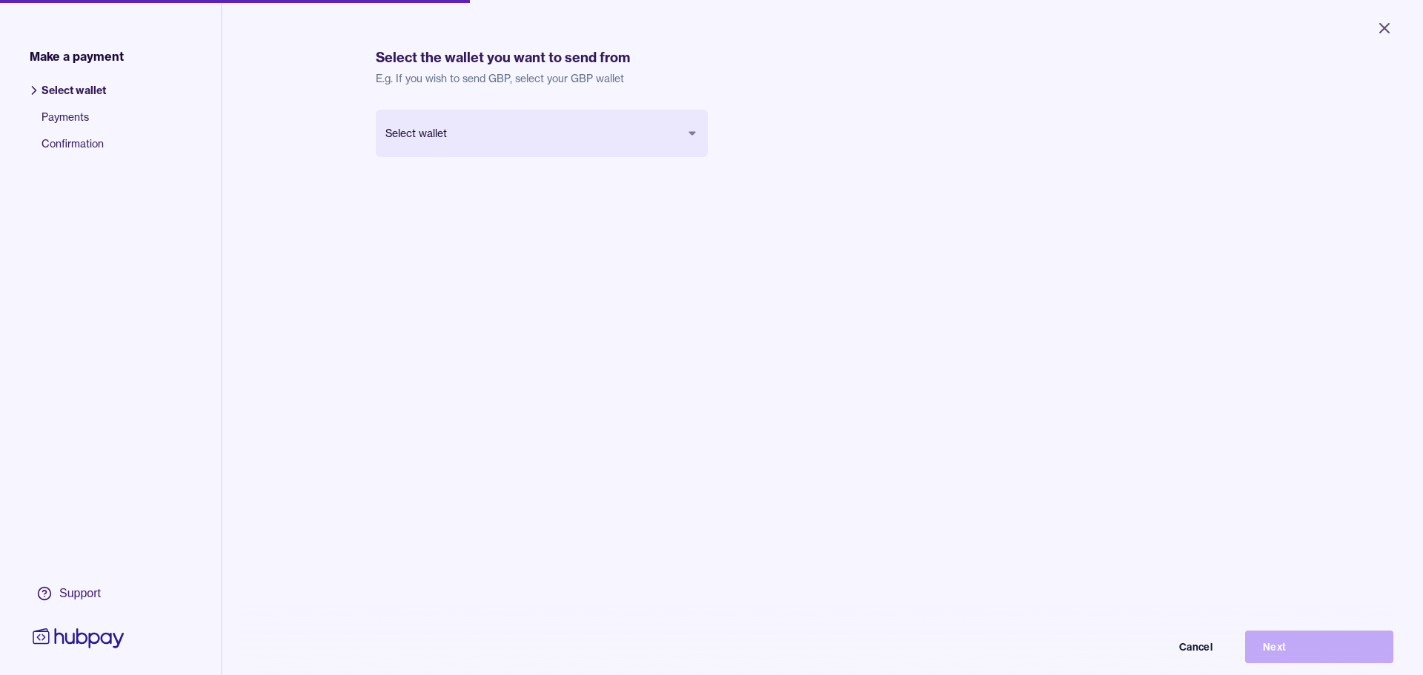
click at [559, 118] on body "Close Make a payment Select wallet Payments Confirmation Support Select the wal…" at bounding box center [711, 337] width 1423 height 675
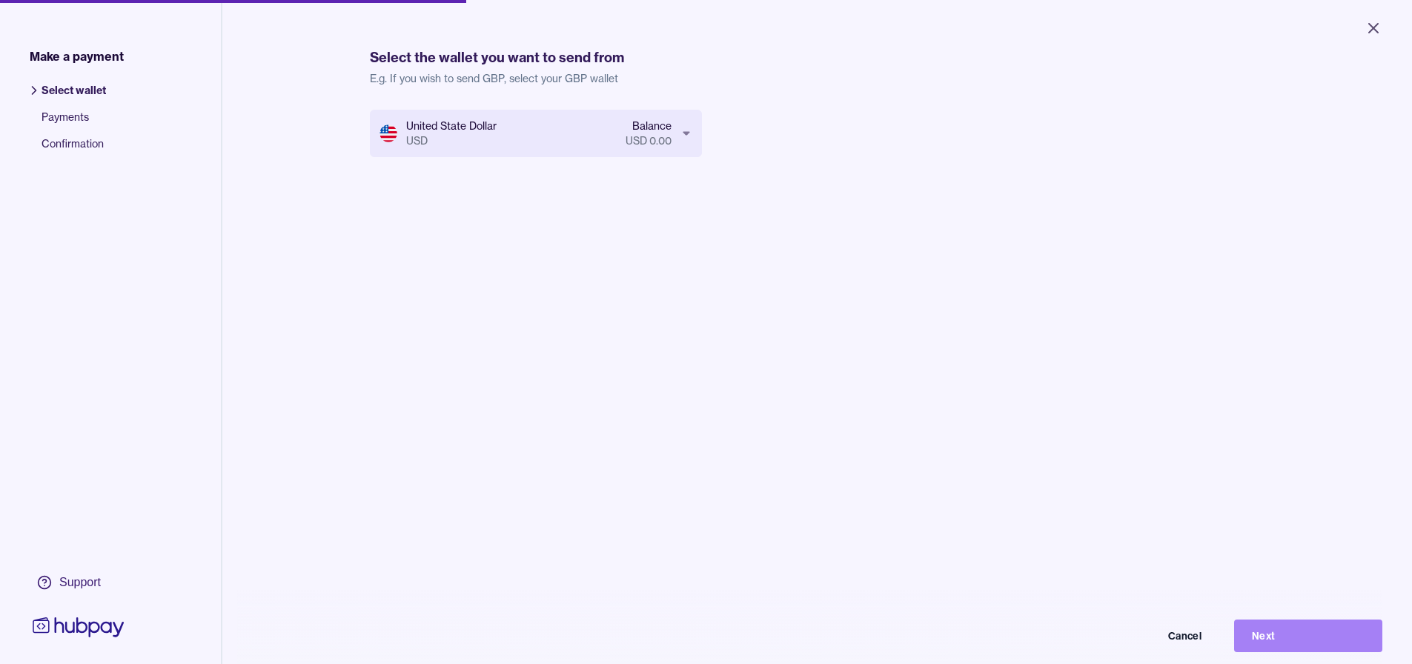
click at [1333, 645] on button "Next" at bounding box center [1308, 635] width 148 height 33
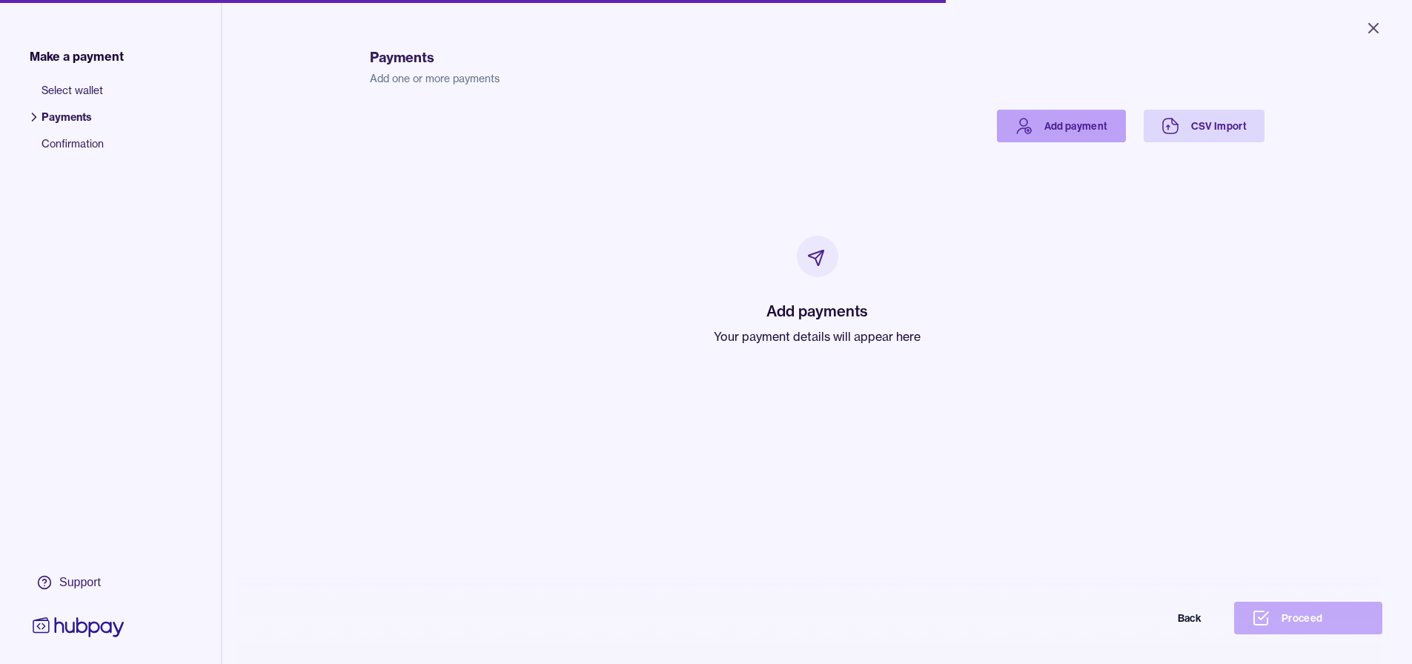
click at [1062, 113] on link "Add payment" at bounding box center [1061, 126] width 129 height 33
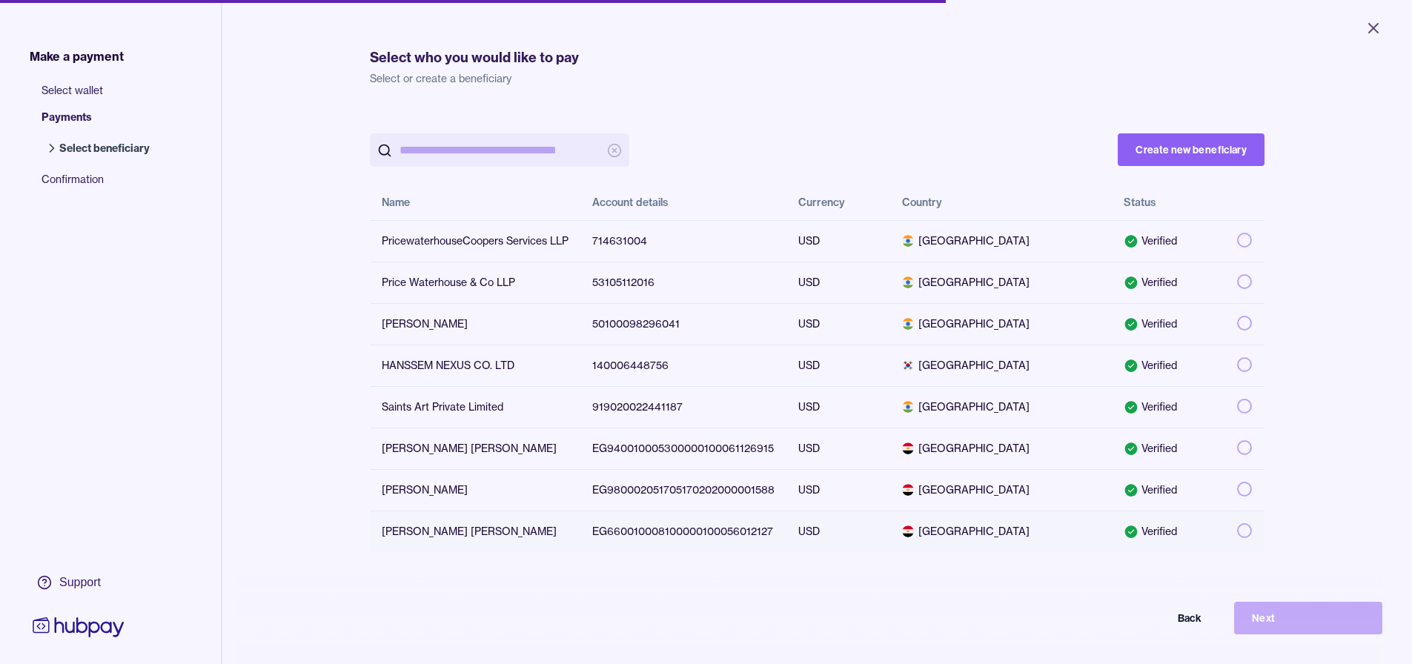
click at [1237, 531] on button "button" at bounding box center [1244, 530] width 15 height 15
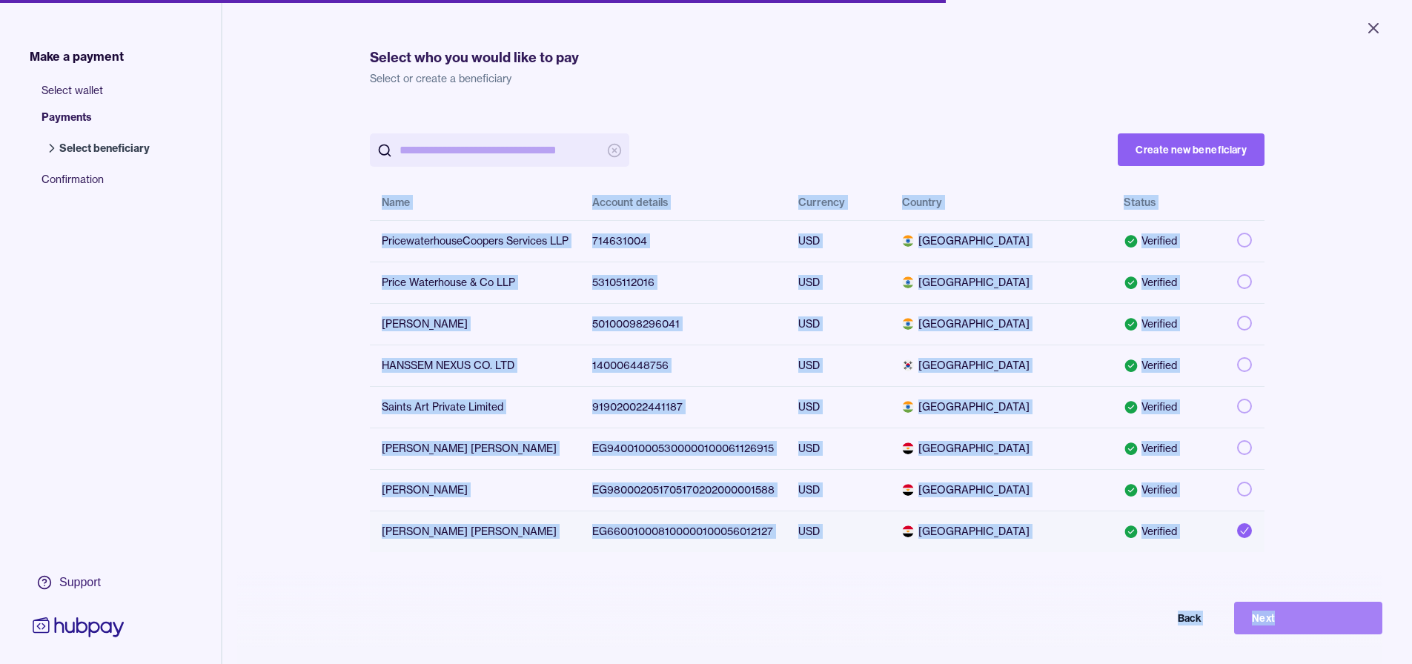
drag, startPoint x: 1283, startPoint y: 611, endPoint x: 1292, endPoint y: 628, distance: 19.6
click at [1292, 628] on div "Select who you would like to pay Select or create a beneficiary Create new bene…" at bounding box center [817, 395] width 954 height 791
click at [1292, 629] on button "Next" at bounding box center [1308, 618] width 148 height 33
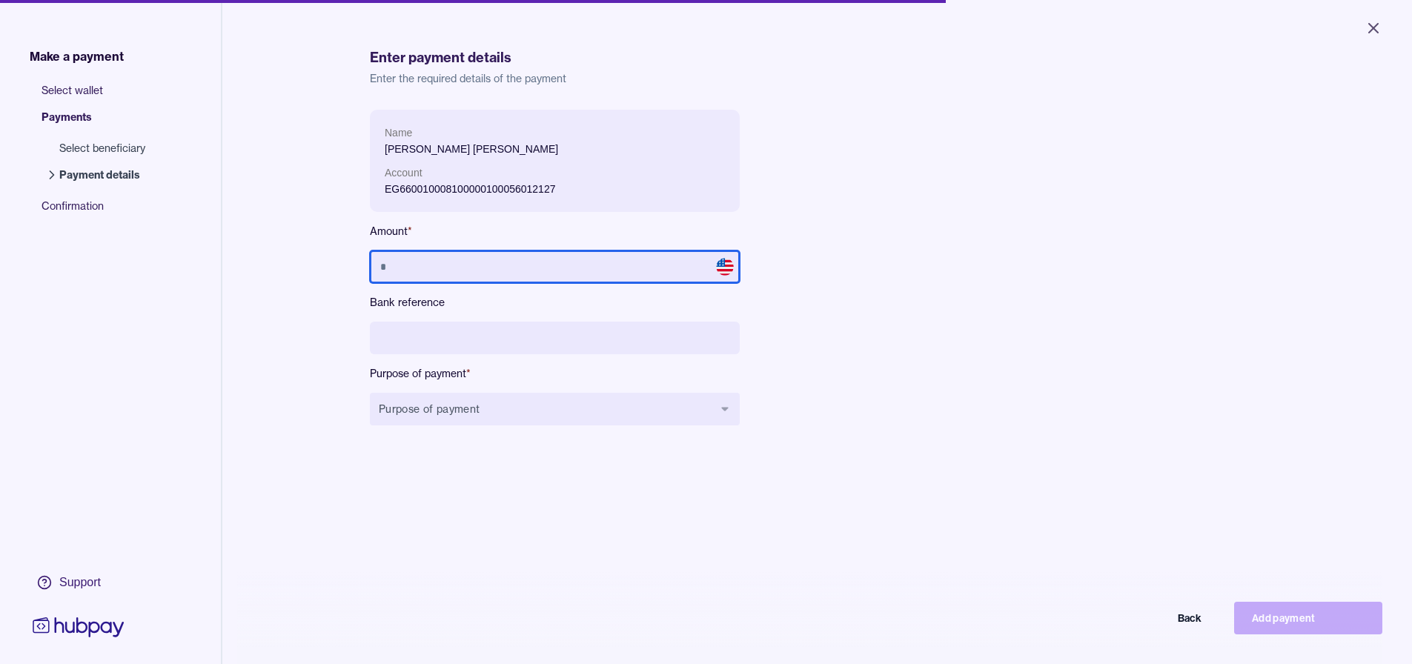
click at [586, 251] on input "text" at bounding box center [555, 266] width 370 height 33
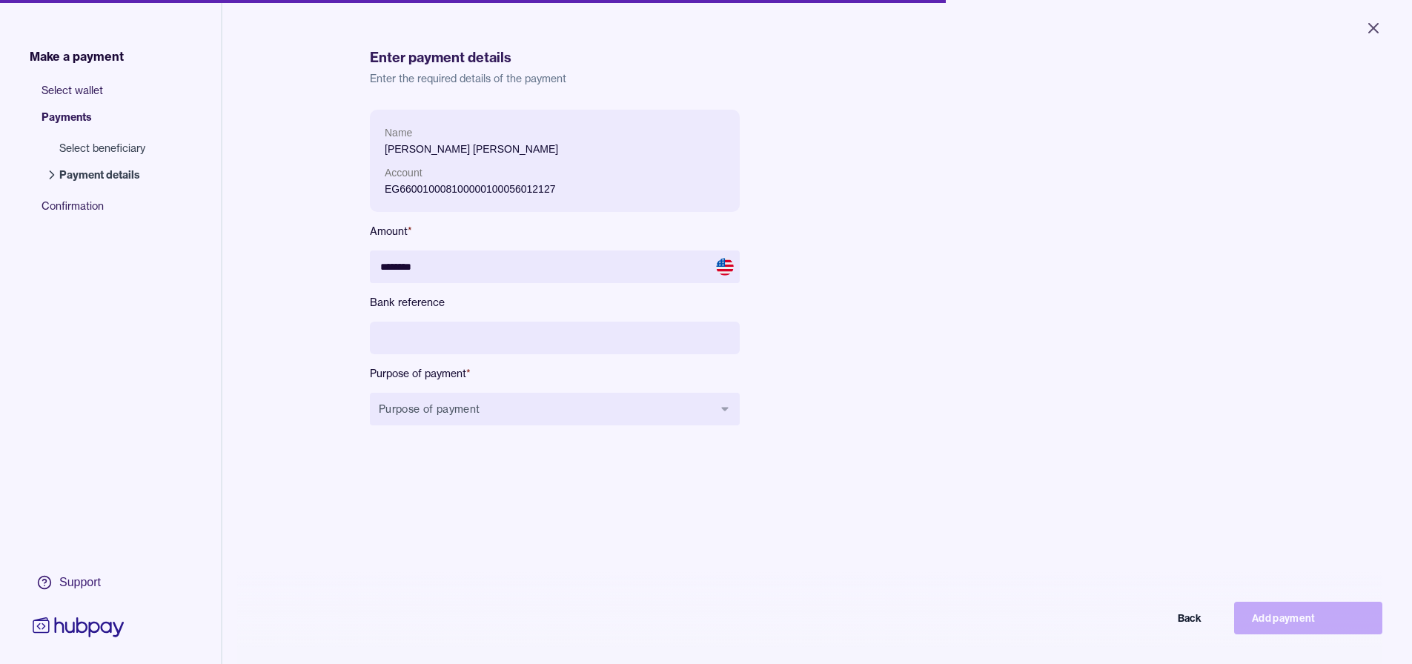
click at [841, 276] on div "Name [PERSON_NAME] [PERSON_NAME] Account EG660010008100000100056012127 Amount *…" at bounding box center [702, 279] width 664 height 339
click at [649, 342] on input at bounding box center [555, 338] width 370 height 33
click at [617, 410] on button "Purpose of payment" at bounding box center [555, 409] width 370 height 33
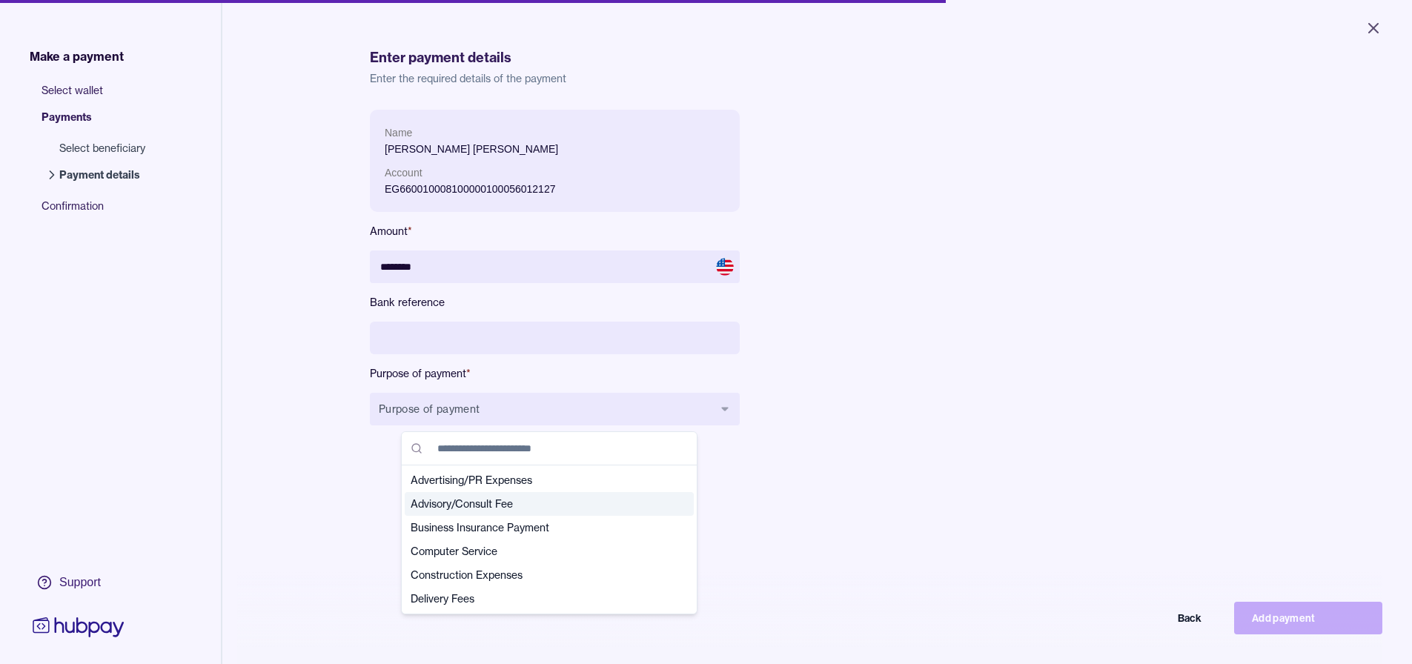
click at [576, 508] on span "Advisory/Consult Fee" at bounding box center [540, 503] width 259 height 15
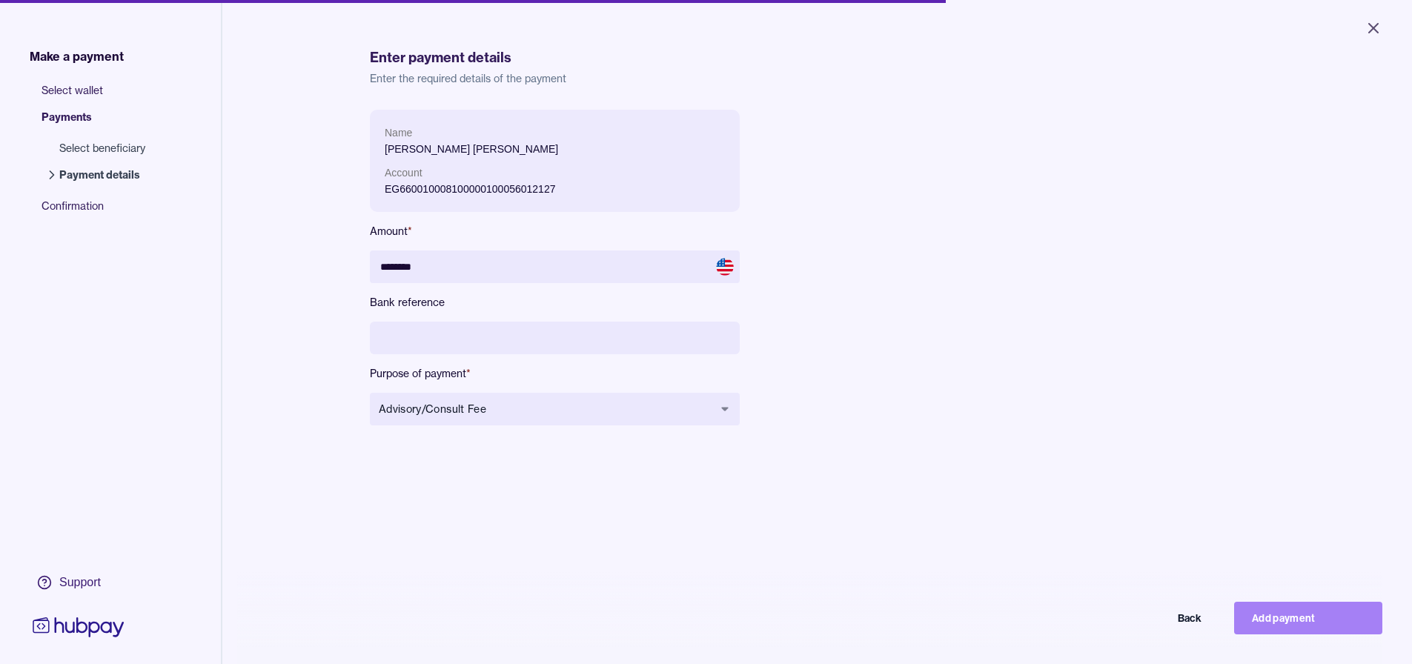
click at [1352, 634] on button "Add payment" at bounding box center [1308, 618] width 148 height 33
type input "*******"
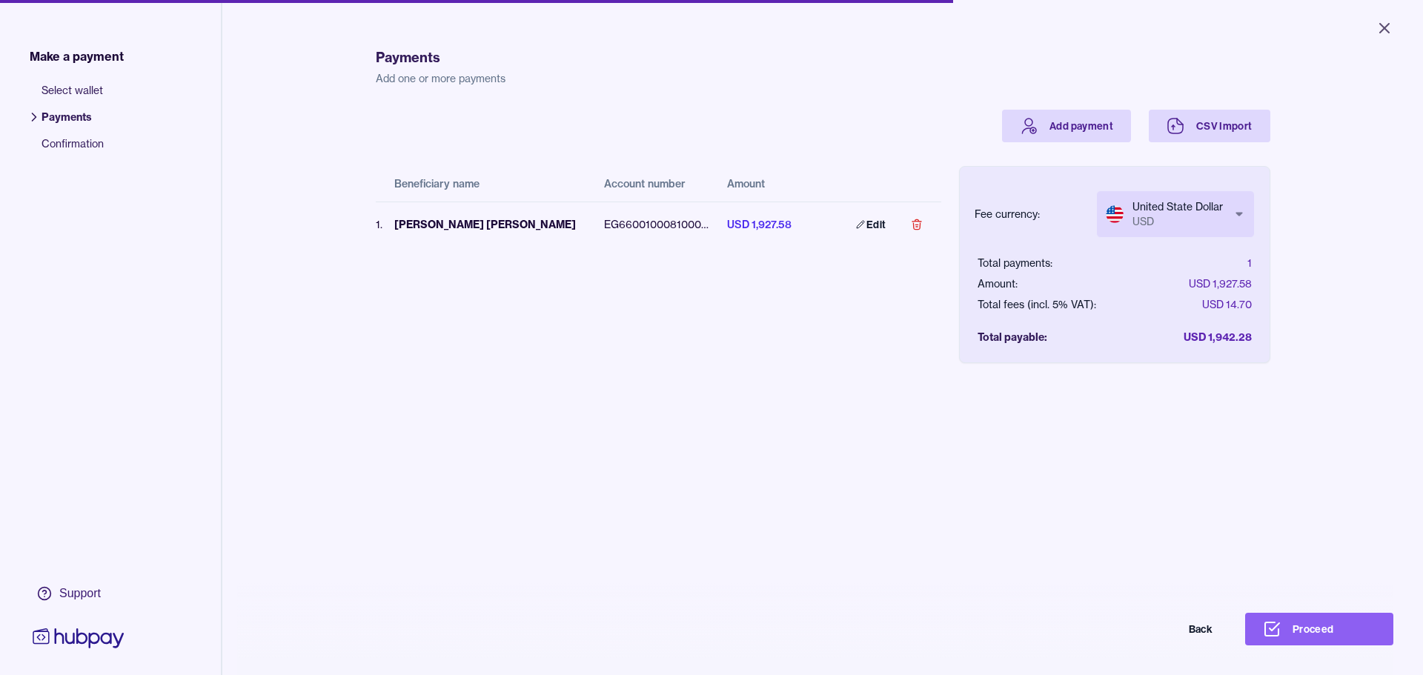
click at [1205, 222] on body "Close Make a payment Select wallet Payments Confirmation Support Payments Add o…" at bounding box center [711, 337] width 1423 height 675
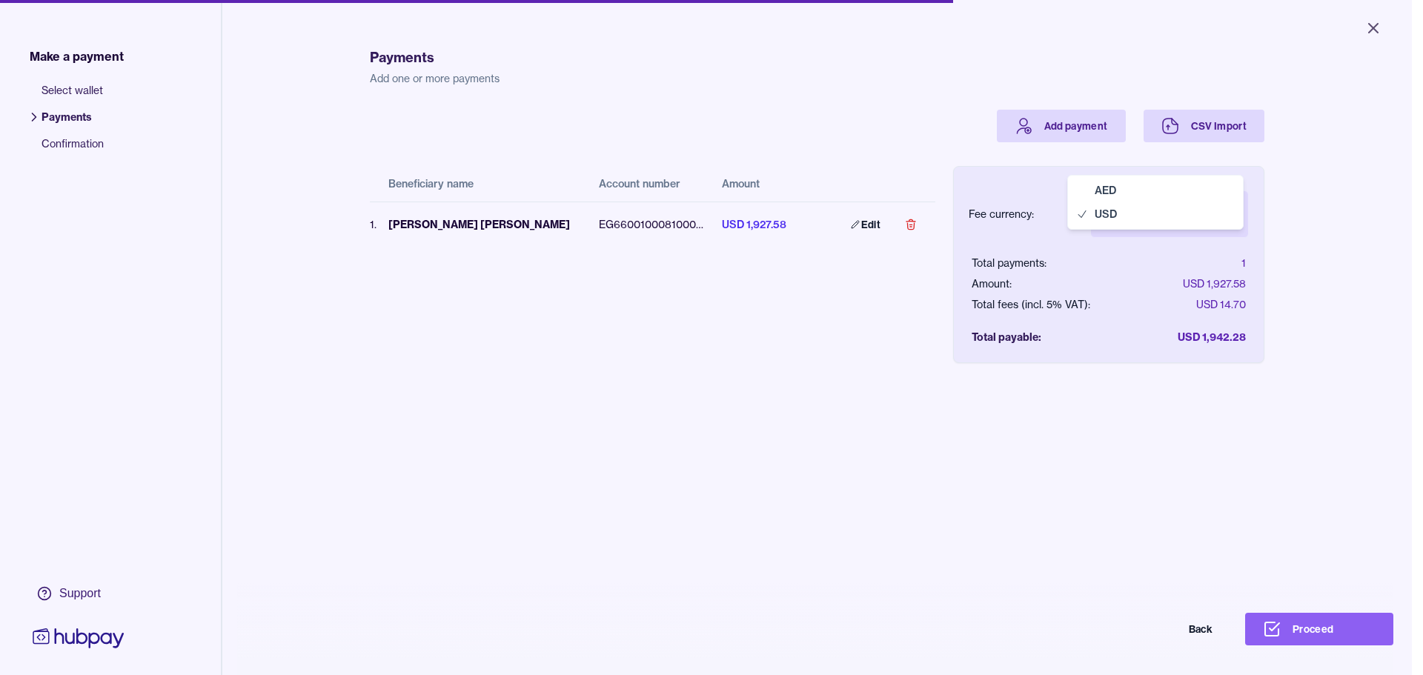
select select "***"
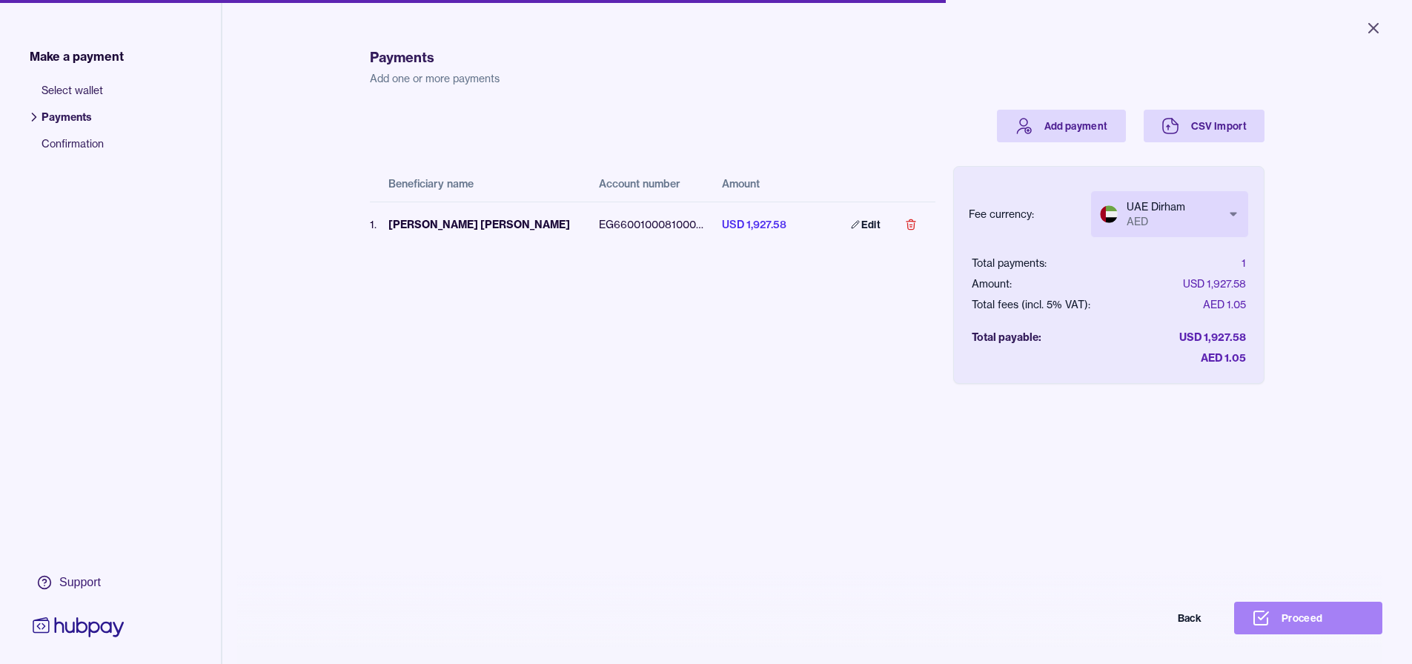
click at [1330, 629] on button "Proceed" at bounding box center [1308, 618] width 148 height 33
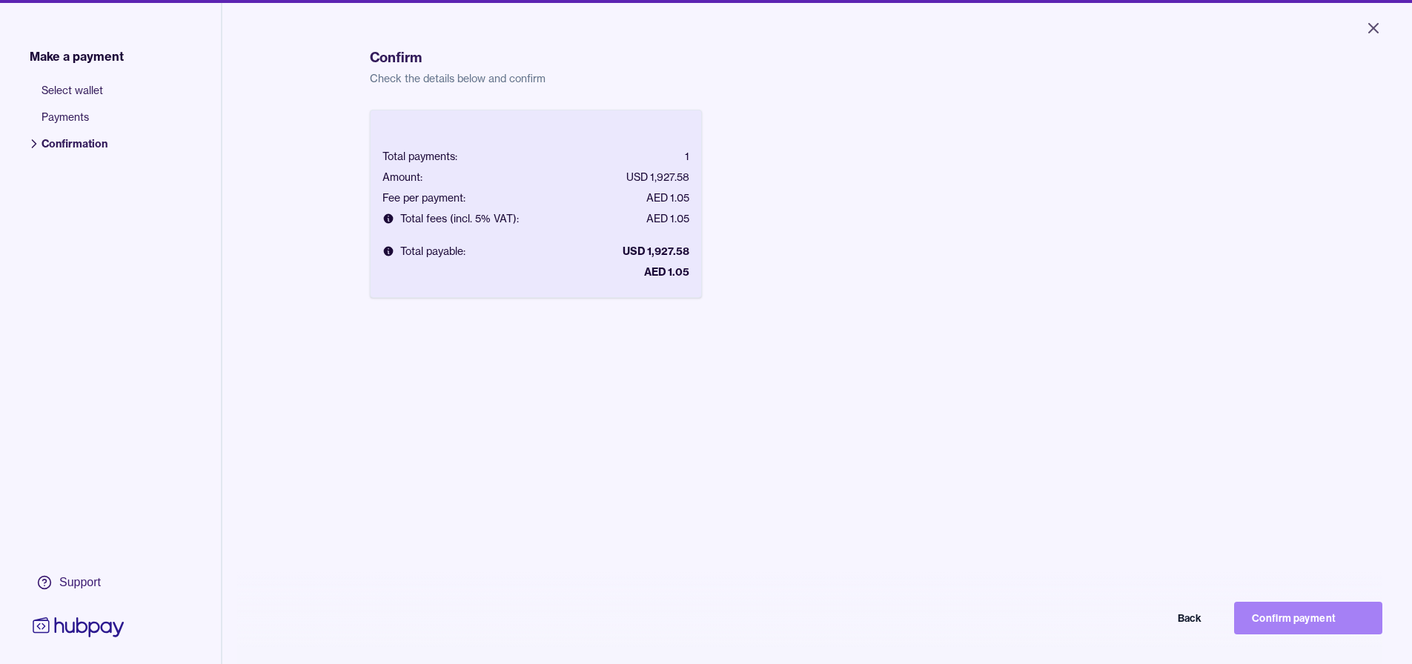
click at [1332, 617] on button "Confirm payment" at bounding box center [1308, 618] width 148 height 33
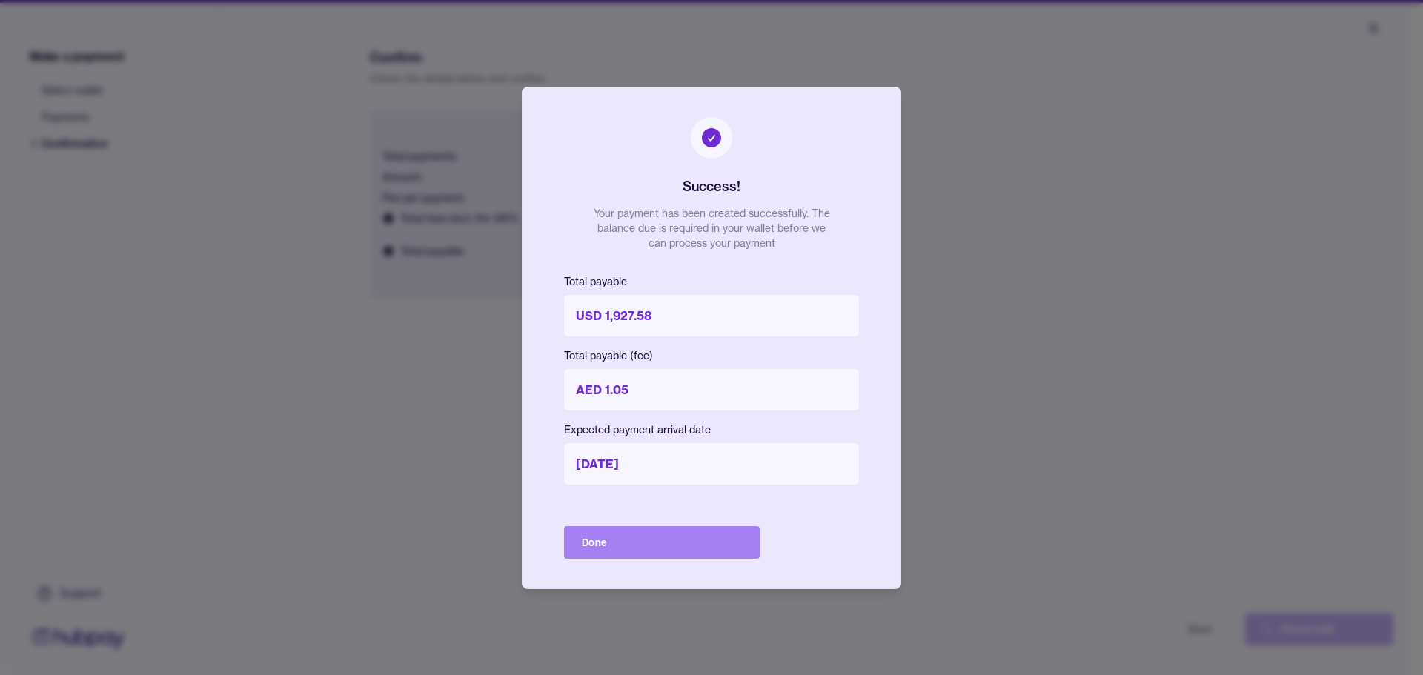
click at [687, 543] on button "Done" at bounding box center [662, 542] width 196 height 33
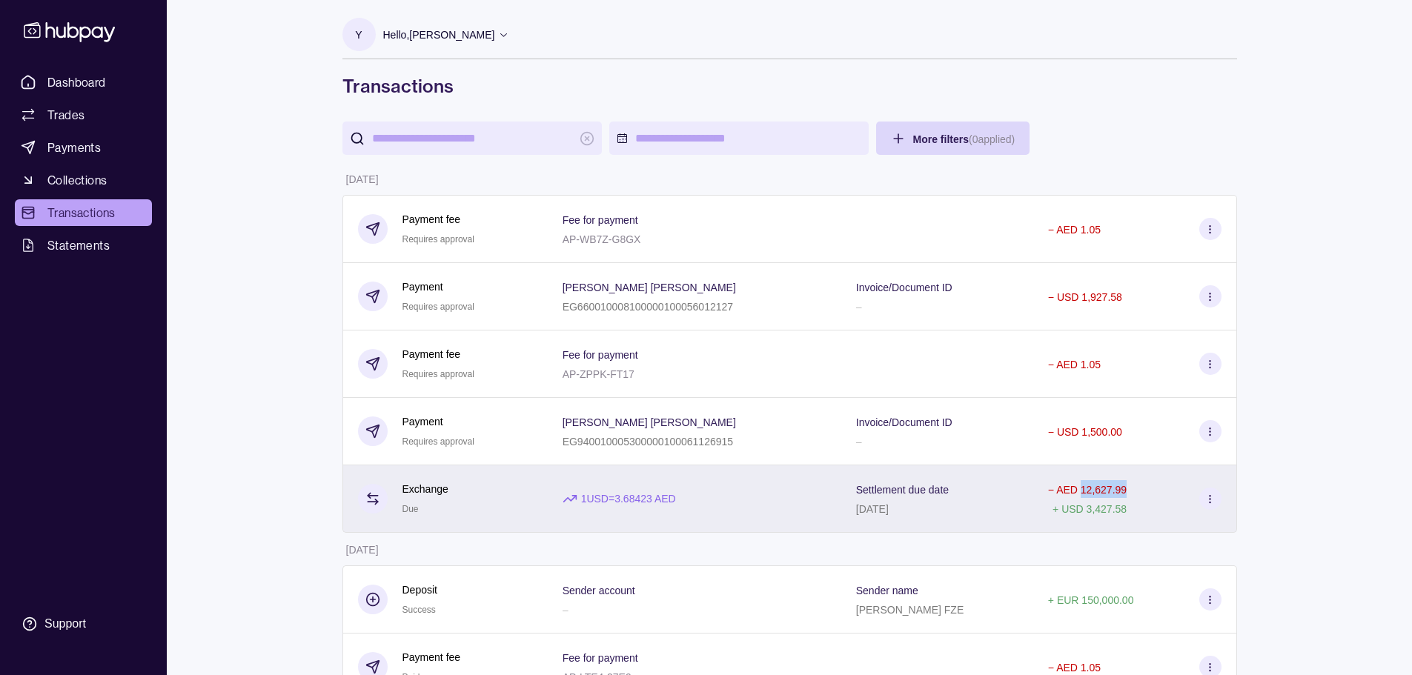
drag, startPoint x: 1126, startPoint y: 485, endPoint x: 1076, endPoint y: 496, distance: 51.8
click at [1076, 496] on div "− AED 12,627.99 + USD 3,427.58" at bounding box center [1134, 498] width 173 height 37
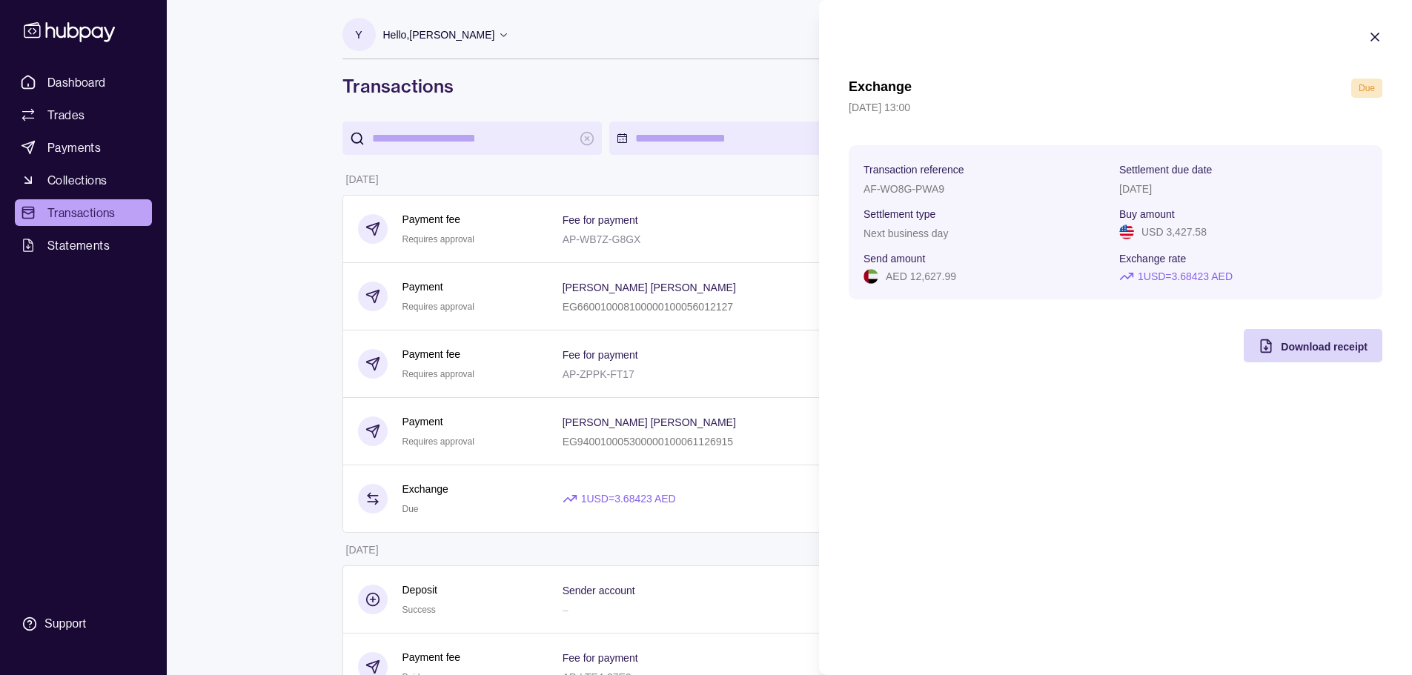
copy p "12,627.99"
click at [1380, 38] on icon "button" at bounding box center [1374, 37] width 15 height 15
